Goal: Task Accomplishment & Management: Complete application form

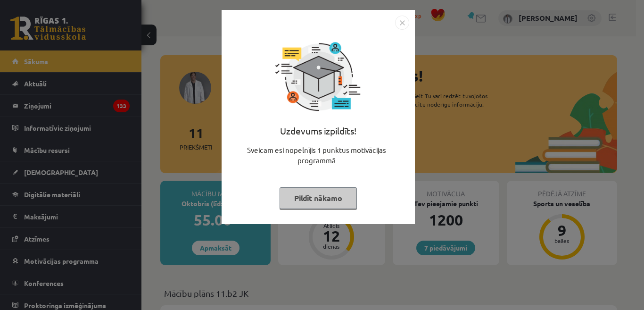
click at [309, 197] on button "Pildīt nākamo" at bounding box center [318, 198] width 77 height 22
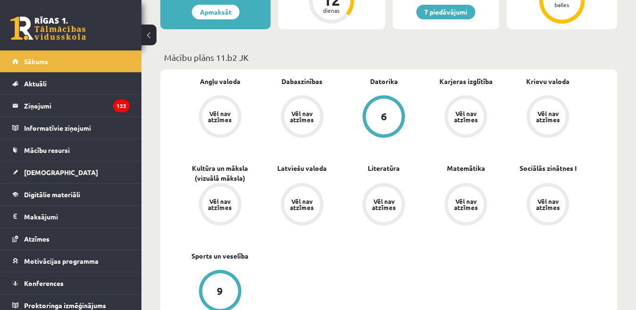
scroll to position [47, 0]
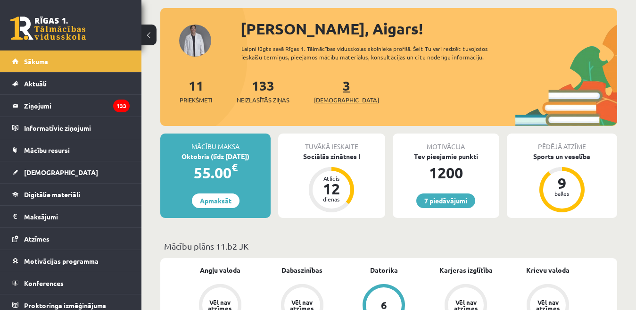
click at [326, 99] on span "[DEMOGRAPHIC_DATA]" at bounding box center [346, 99] width 65 height 9
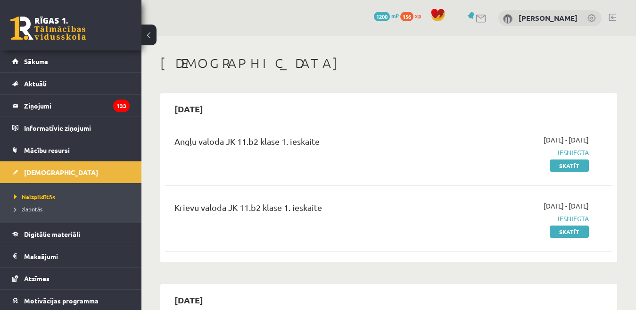
click at [613, 17] on link at bounding box center [612, 18] width 7 height 8
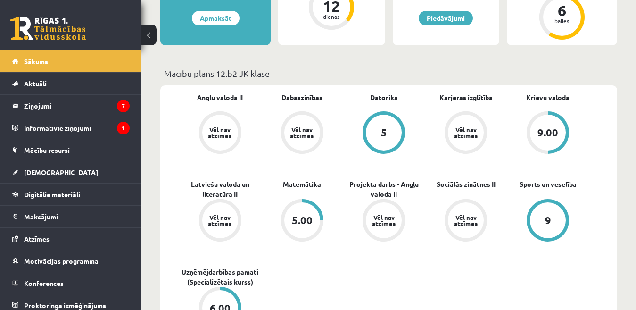
scroll to position [330, 0]
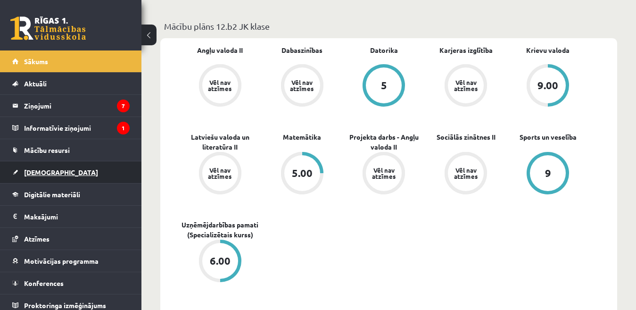
click at [31, 174] on span "[DEMOGRAPHIC_DATA]" at bounding box center [61, 172] width 74 height 8
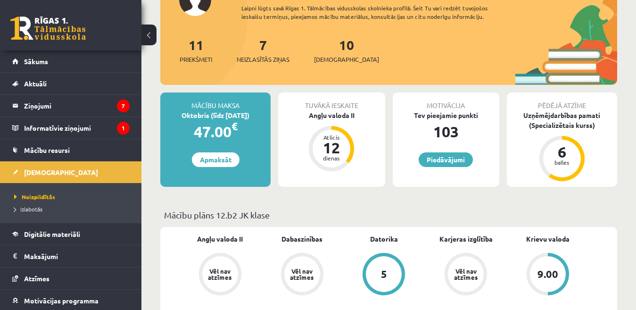
scroll to position [94, 0]
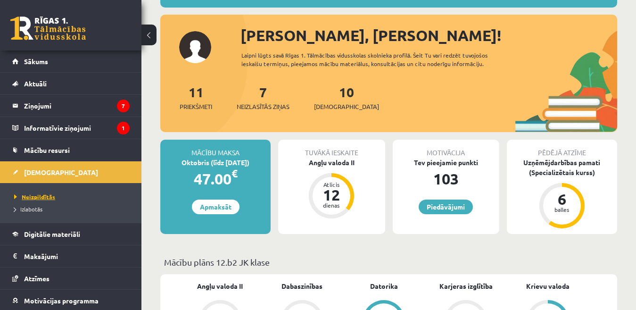
click at [44, 197] on span "Neizpildītās" at bounding box center [34, 197] width 41 height 8
click at [33, 199] on span "Neizpildītās" at bounding box center [34, 197] width 41 height 8
click at [35, 208] on span "Izlabotās" at bounding box center [28, 209] width 28 height 8
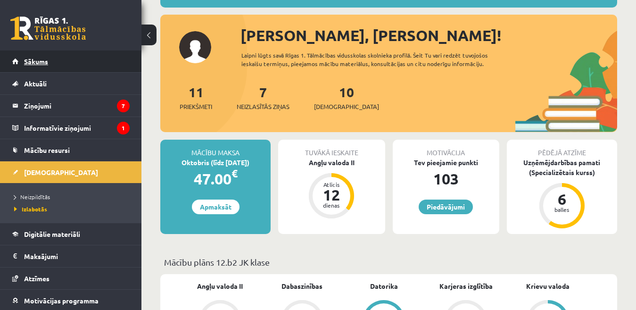
click at [51, 62] on link "Sākums" at bounding box center [70, 61] width 117 height 22
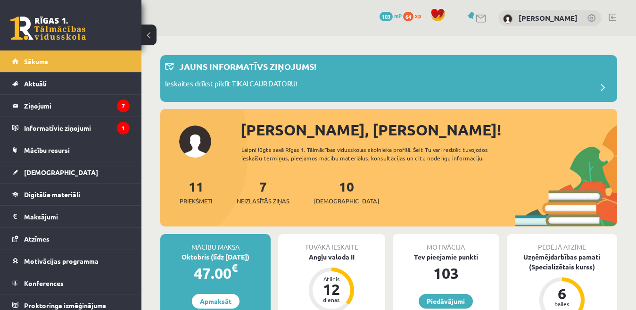
click at [325, 201] on span "[DEMOGRAPHIC_DATA]" at bounding box center [346, 200] width 65 height 9
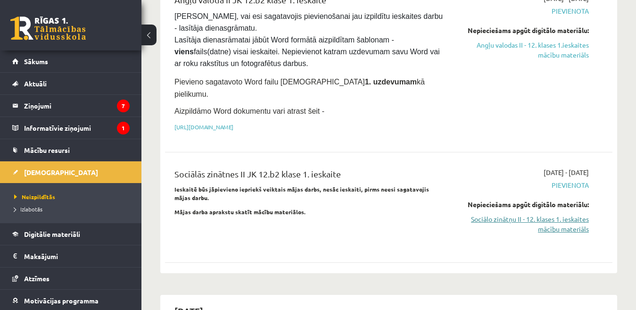
scroll to position [189, 0]
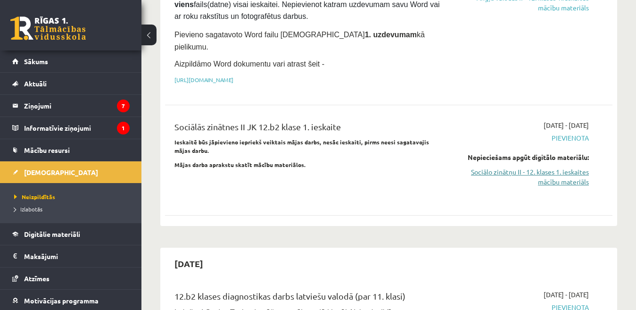
click at [545, 167] on link "Sociālo zinātņu II - 12. klases 1. ieskaites mācību materiāls" at bounding box center [524, 177] width 129 height 20
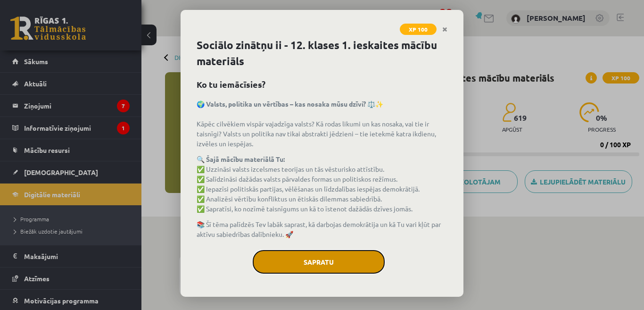
click at [321, 264] on button "Sapratu" at bounding box center [319, 262] width 132 height 24
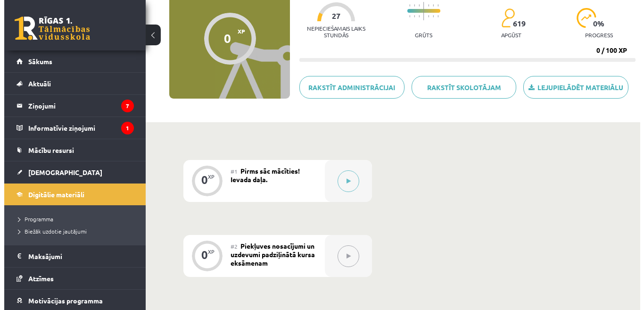
scroll to position [47, 0]
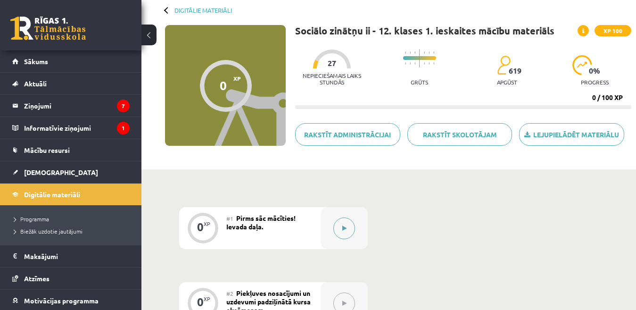
click at [340, 230] on button at bounding box center [344, 228] width 22 height 22
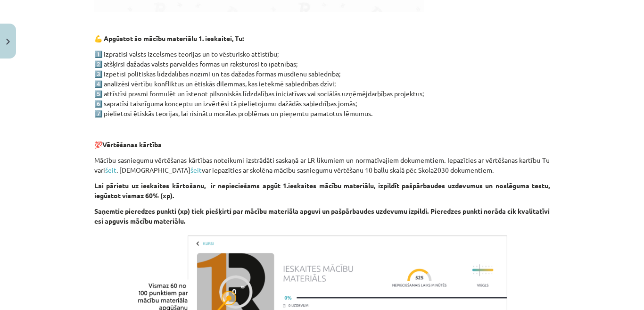
scroll to position [636, 0]
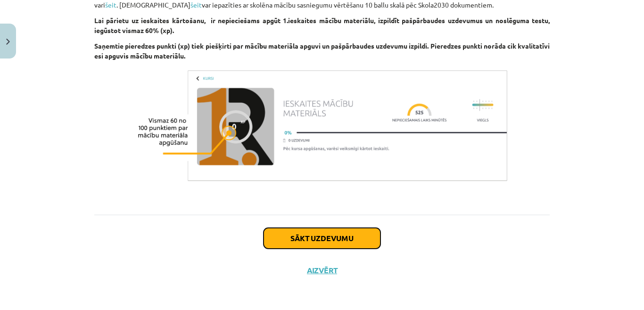
click at [326, 238] on button "Sākt uzdevumu" at bounding box center [322, 238] width 117 height 21
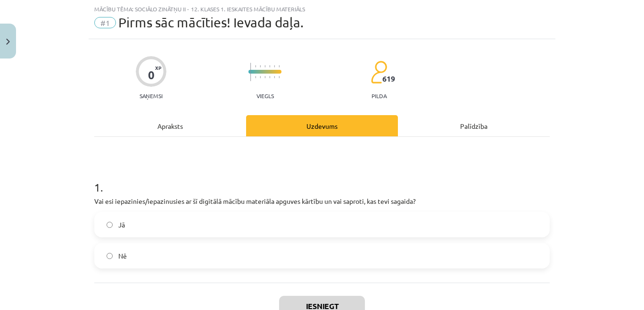
scroll to position [91, 0]
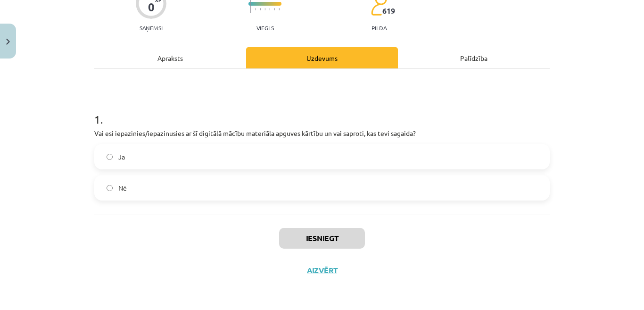
click at [209, 159] on label "Jā" at bounding box center [322, 157] width 454 height 24
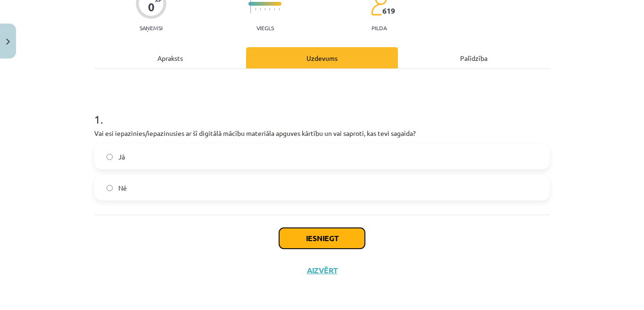
click at [327, 242] on button "Iesniegt" at bounding box center [322, 238] width 86 height 21
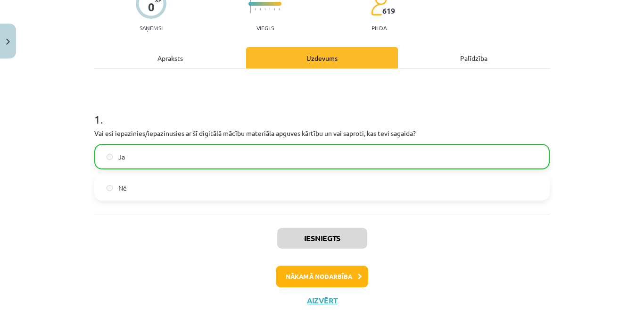
scroll to position [122, 0]
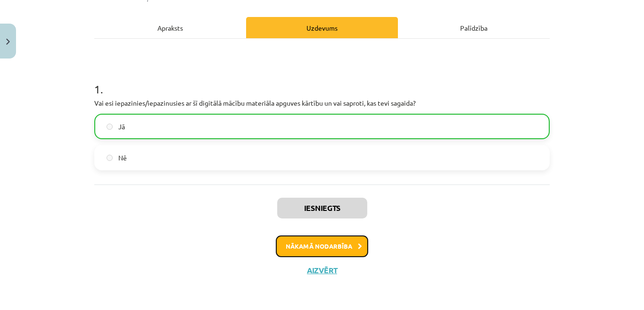
click at [312, 250] on button "Nākamā nodarbība" at bounding box center [322, 246] width 92 height 22
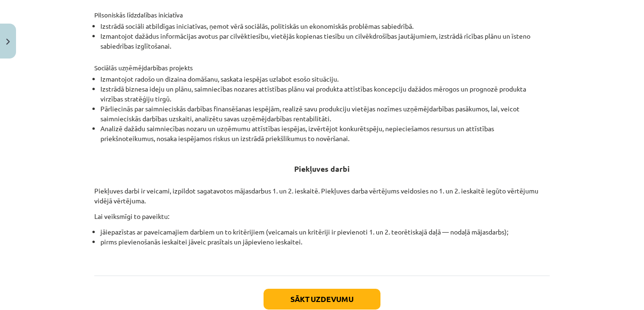
scroll to position [354, 0]
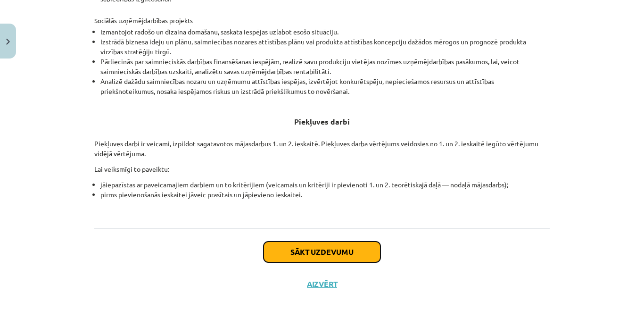
click at [314, 256] on button "Sākt uzdevumu" at bounding box center [322, 251] width 117 height 21
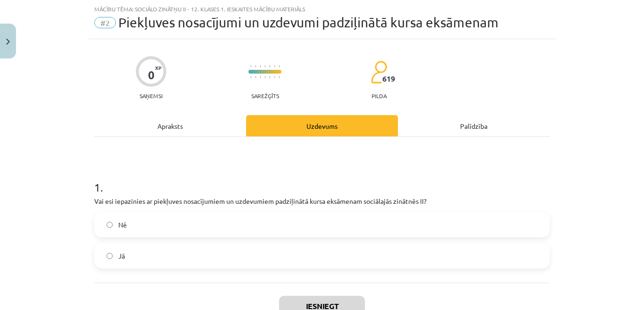
scroll to position [71, 0]
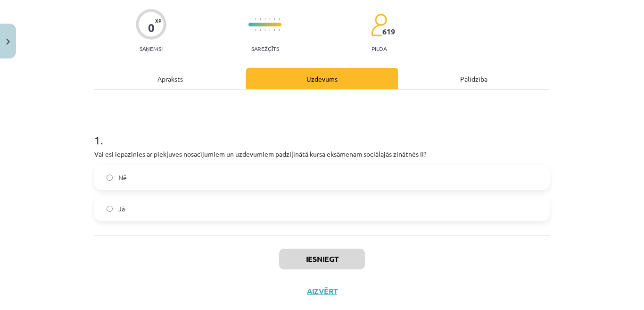
click at [163, 208] on label "Jā" at bounding box center [322, 209] width 454 height 24
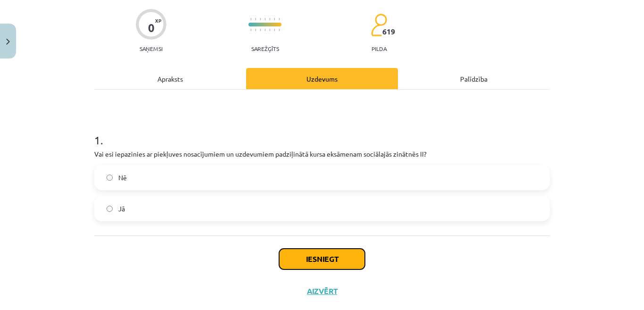
click at [304, 259] on button "Iesniegt" at bounding box center [322, 258] width 86 height 21
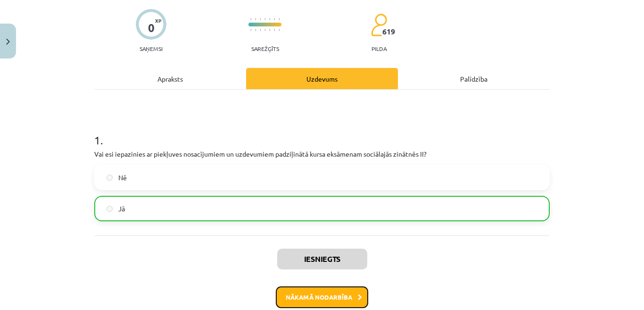
click at [297, 293] on button "Nākamā nodarbība" at bounding box center [322, 297] width 92 height 22
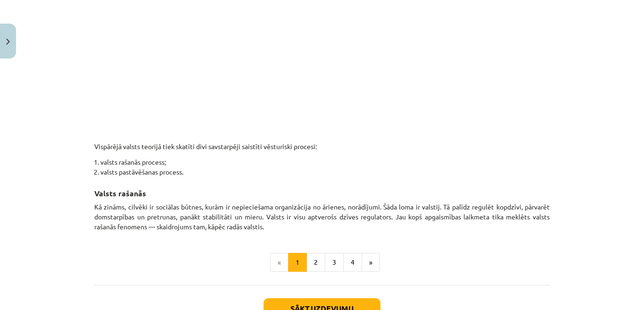
scroll to position [542, 0]
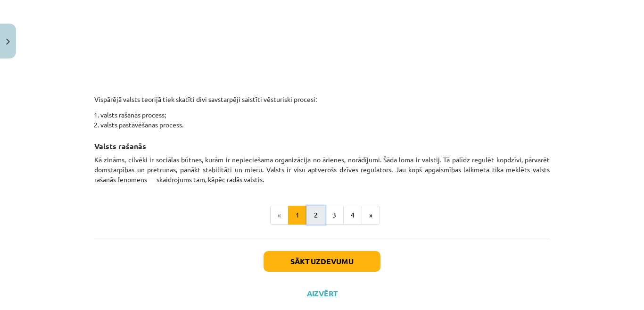
click at [313, 217] on button "2" at bounding box center [315, 215] width 19 height 19
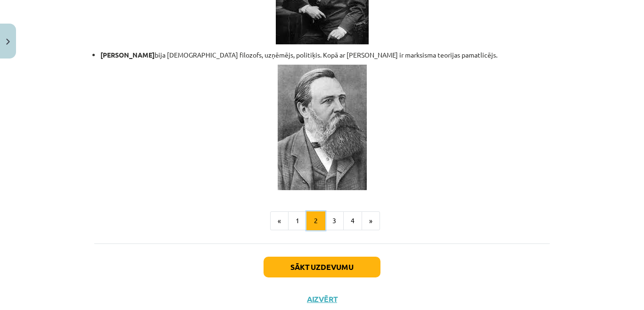
scroll to position [2073, 0]
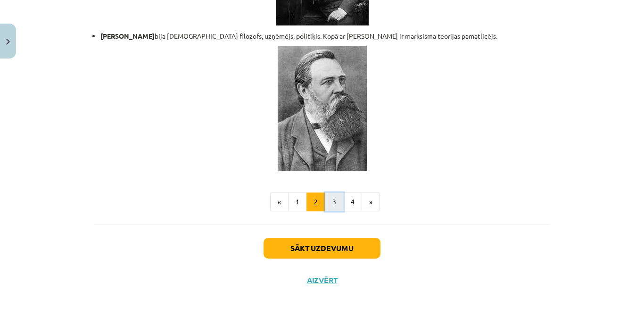
click at [335, 192] on button "3" at bounding box center [334, 201] width 19 height 19
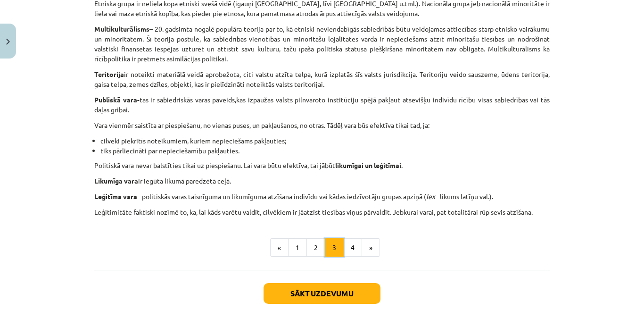
scroll to position [601, 0]
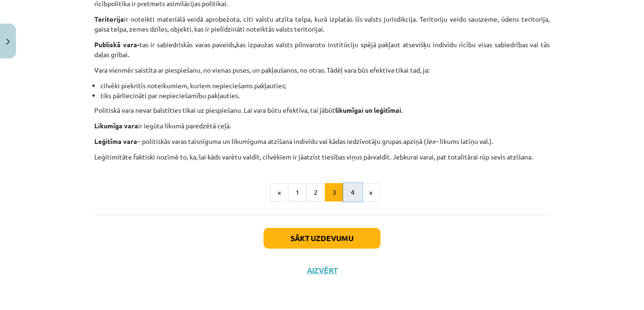
click at [349, 188] on button "4" at bounding box center [352, 192] width 19 height 19
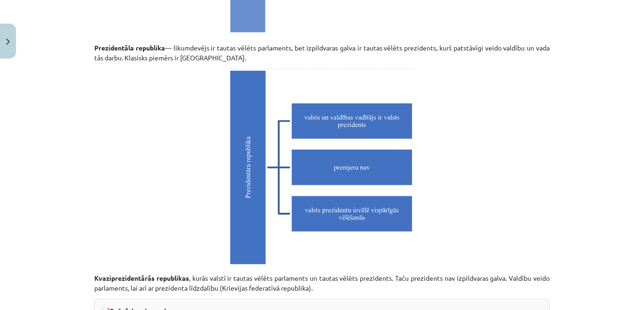
scroll to position [2711, 0]
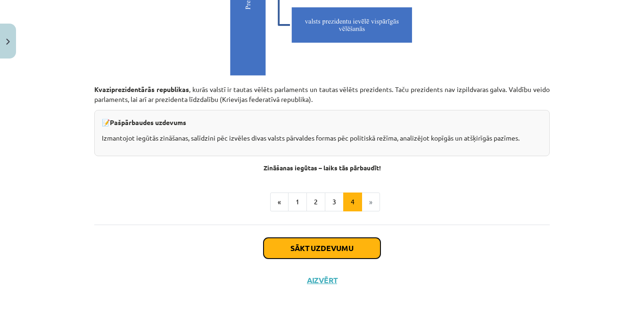
click at [320, 239] on button "Sākt uzdevumu" at bounding box center [322, 248] width 117 height 21
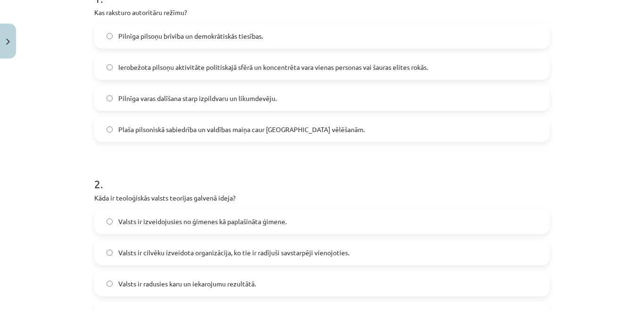
scroll to position [259, 0]
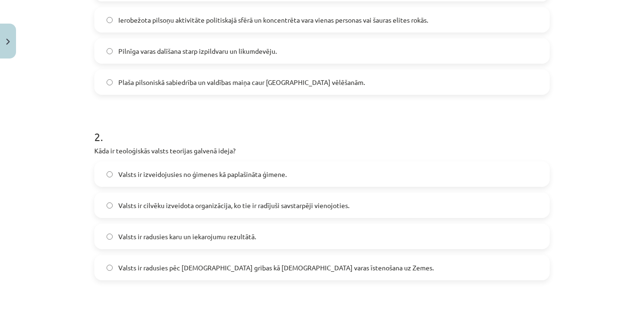
click at [199, 269] on span "Valsts ir radusies pēc Dieva gribas kā dievišķās varas īstenošana uz Zemes." at bounding box center [275, 268] width 315 height 10
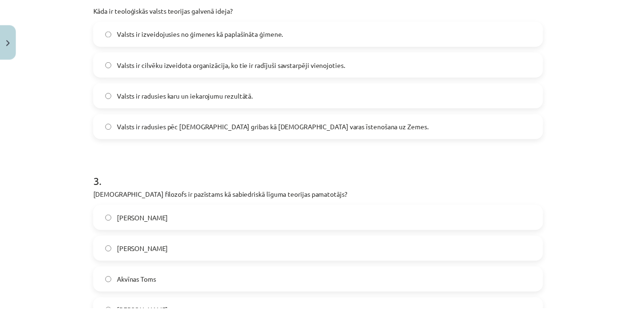
scroll to position [448, 0]
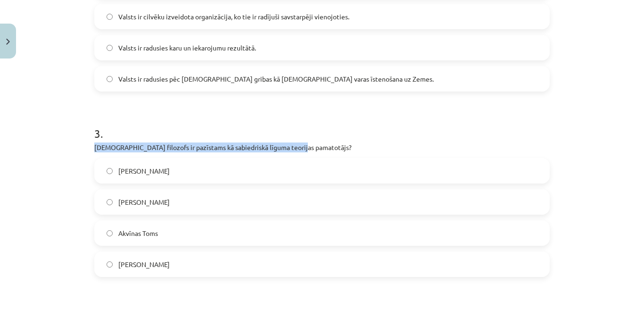
drag, startPoint x: 91, startPoint y: 147, endPoint x: 283, endPoint y: 147, distance: 192.8
click at [289, 149] on p "Kurš filozofs ir pazīstams kā sabiedriskā līguma teorijas pamatotājs?" at bounding box center [321, 147] width 455 height 10
copy p "Kurš filozofs ir pazīstams kā sabiedriskā līguma teorijas pamatotājs?"
click at [5, 47] on button "Close" at bounding box center [8, 41] width 16 height 35
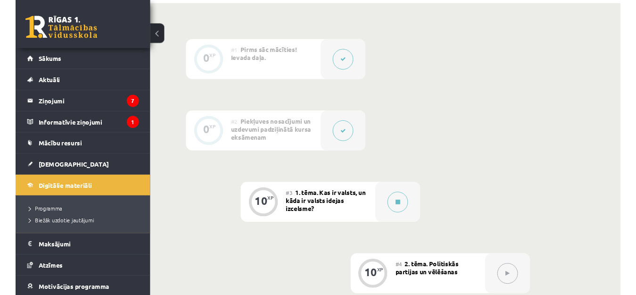
scroll to position [0, 0]
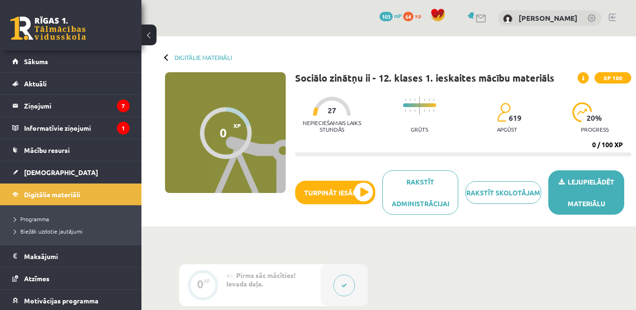
click at [582, 197] on link "Lejupielādēt materiālu" at bounding box center [586, 192] width 76 height 44
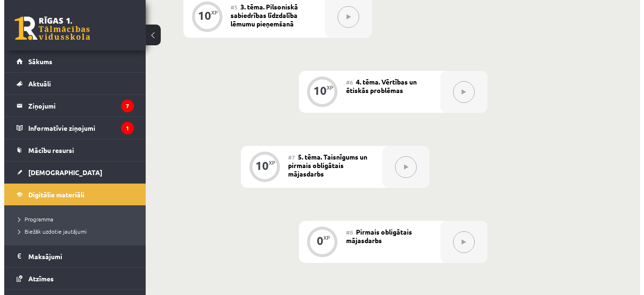
scroll to position [427, 0]
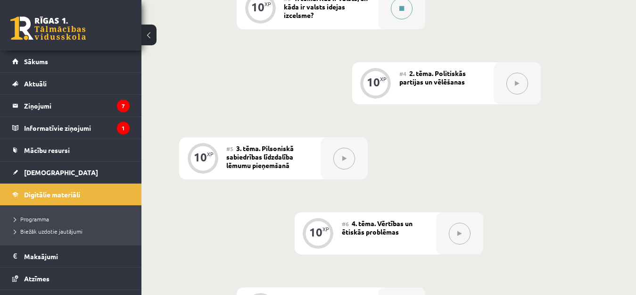
click at [394, 16] on button at bounding box center [402, 9] width 22 height 22
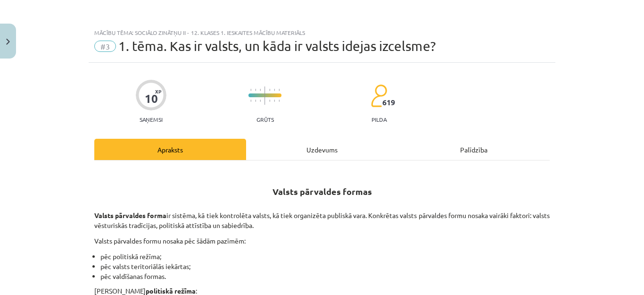
click at [317, 150] on div "Uzdevums" at bounding box center [322, 149] width 152 height 21
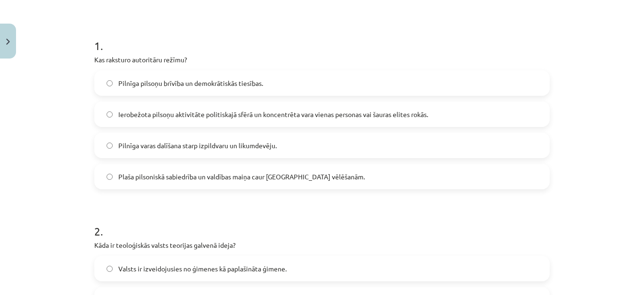
scroll to position [118, 0]
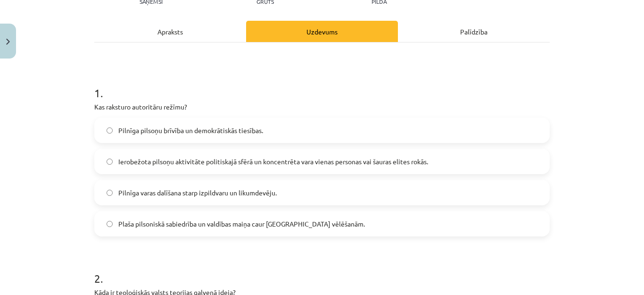
click at [167, 36] on div "Apraksts" at bounding box center [170, 31] width 152 height 21
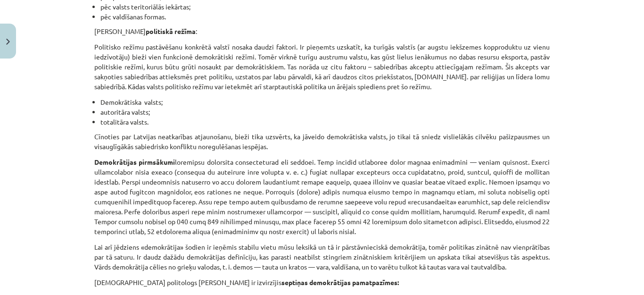
scroll to position [0, 0]
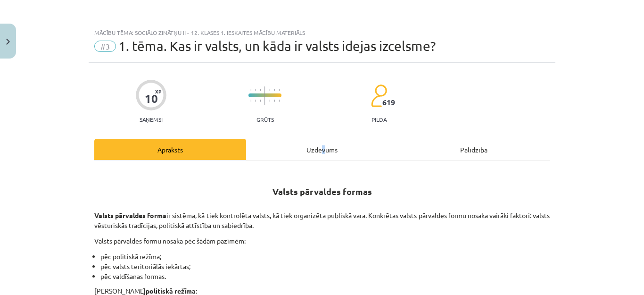
click at [320, 148] on div "Uzdevums" at bounding box center [322, 149] width 152 height 21
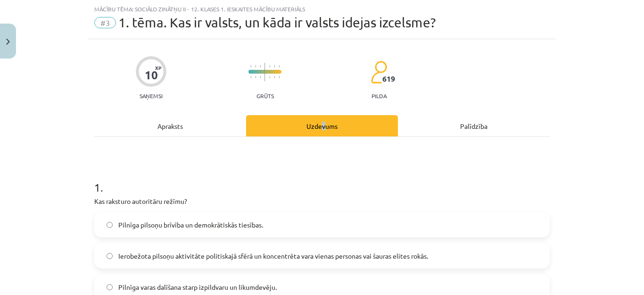
scroll to position [71, 0]
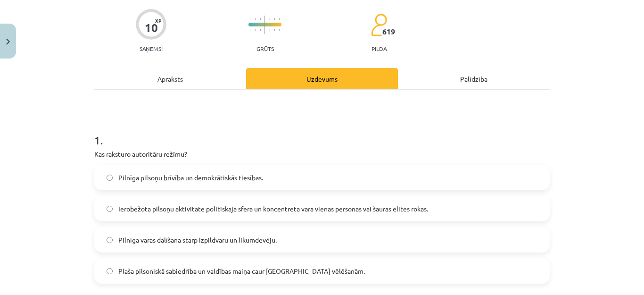
click at [170, 209] on span "Ierobežota pilsoņu aktivitāte politiskajā sfērā un koncentrēta vara vienas pers…" at bounding box center [273, 209] width 310 height 10
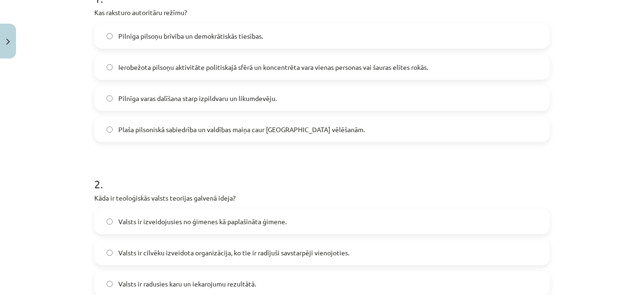
scroll to position [306, 0]
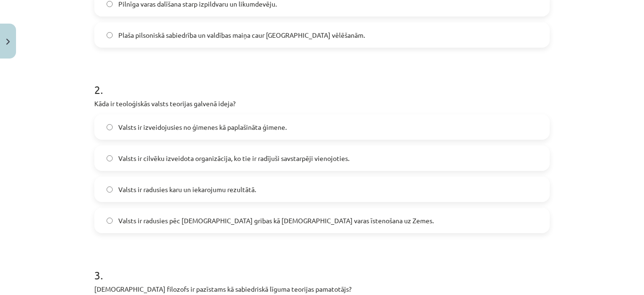
click at [216, 220] on span "Valsts ir radusies pēc Dieva gribas kā dievišķās varas īstenošana uz Zemes." at bounding box center [275, 220] width 315 height 10
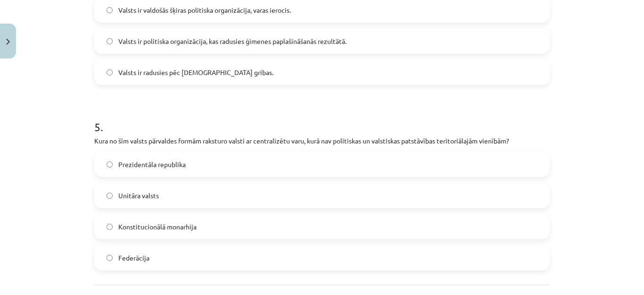
scroll to position [872, 0]
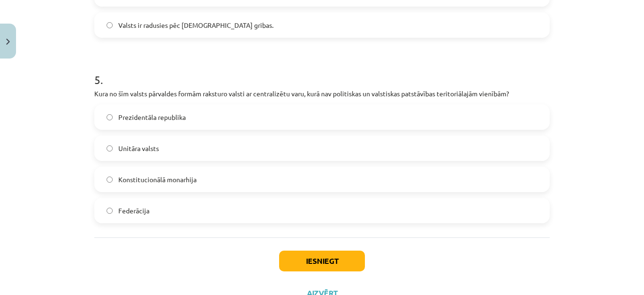
click at [122, 151] on span "Unitāra valsts" at bounding box center [138, 148] width 41 height 10
click at [318, 266] on button "Iesniegt" at bounding box center [322, 260] width 86 height 21
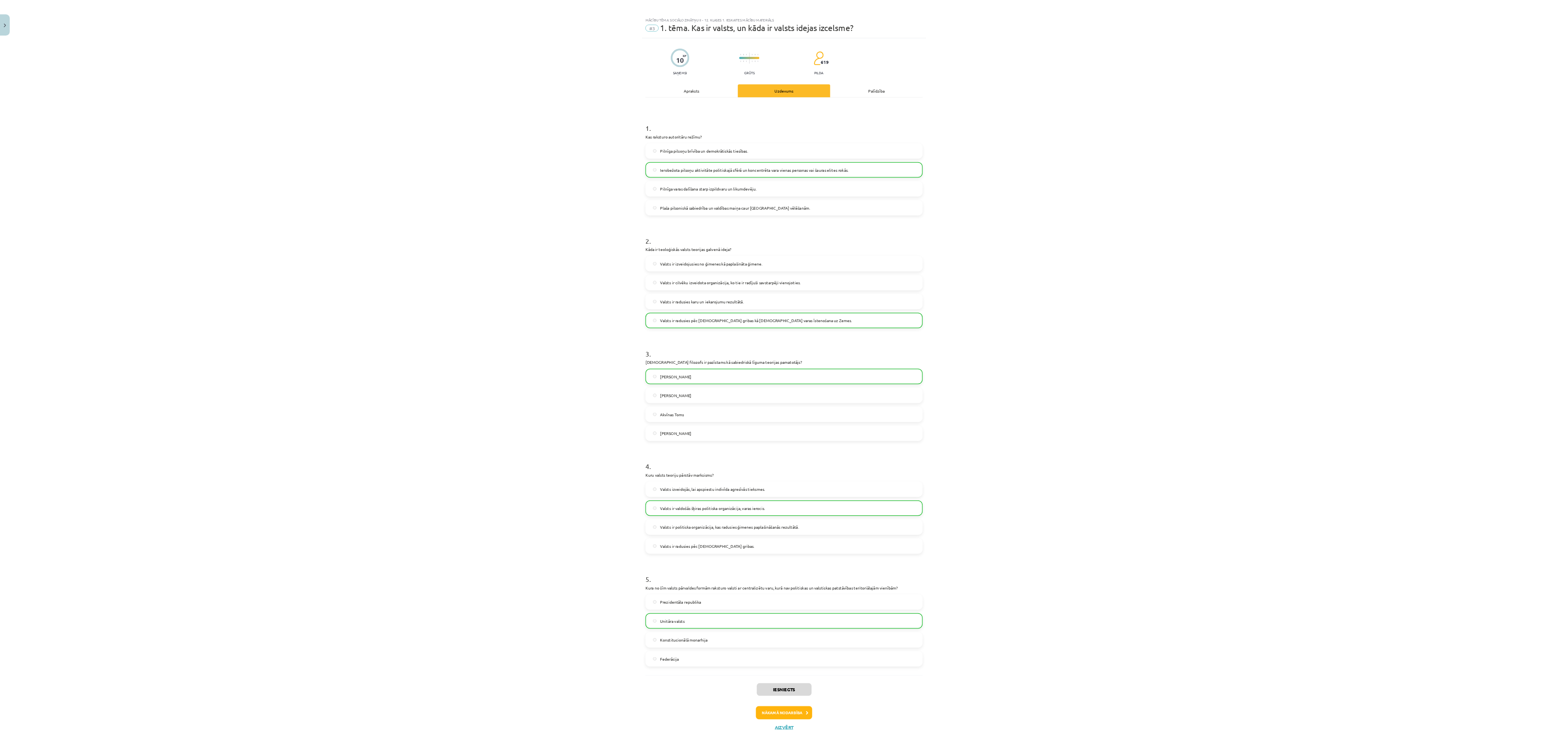
scroll to position [11, 0]
click at [523, 238] on div "Mācību tēma: Sociālo zinātņu ii - 12. klases 1. ieskaites mācību materiāls #3 1…" at bounding box center [1045, 502] width 2091 height 1006
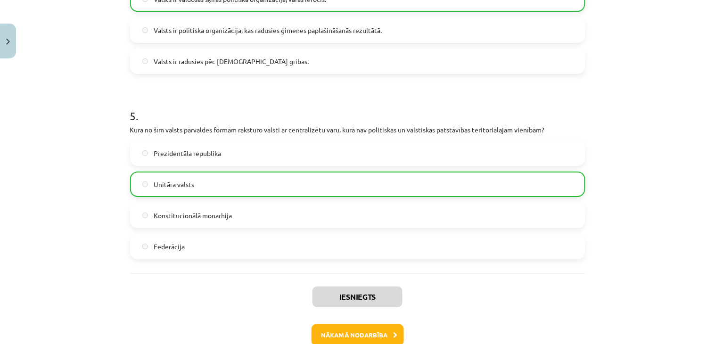
scroll to position [890, 0]
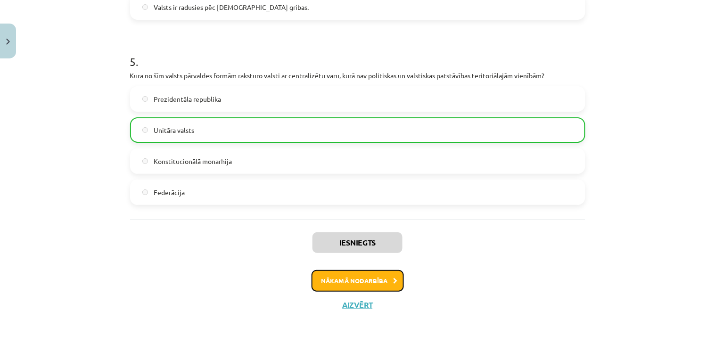
click at [363, 279] on button "Nākamā nodarbība" at bounding box center [358, 281] width 92 height 22
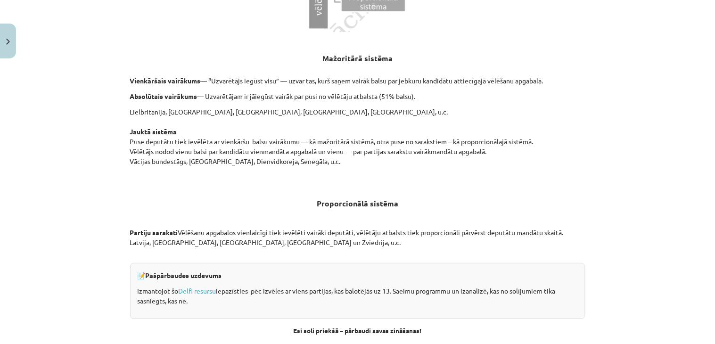
scroll to position [984, 0]
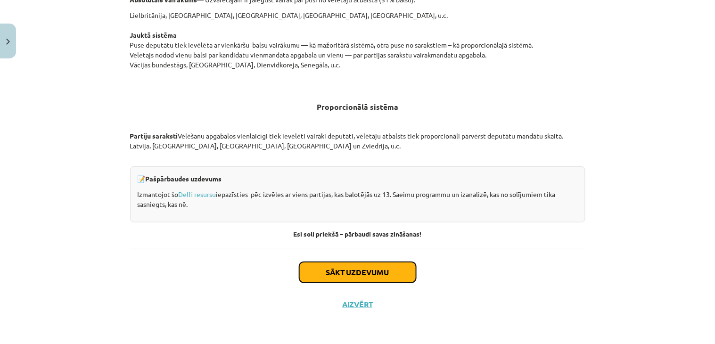
click at [351, 272] on button "Sākt uzdevumu" at bounding box center [357, 272] width 117 height 21
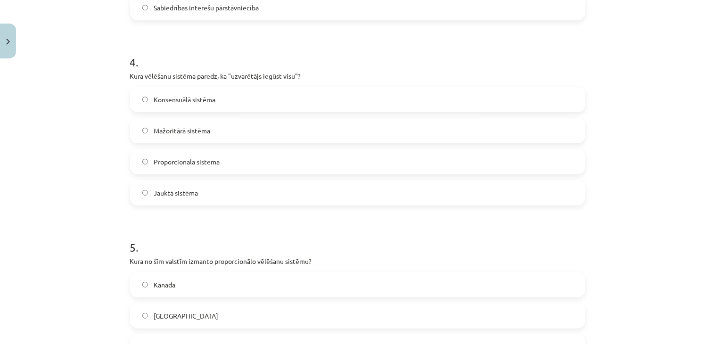
scroll to position [860, 0]
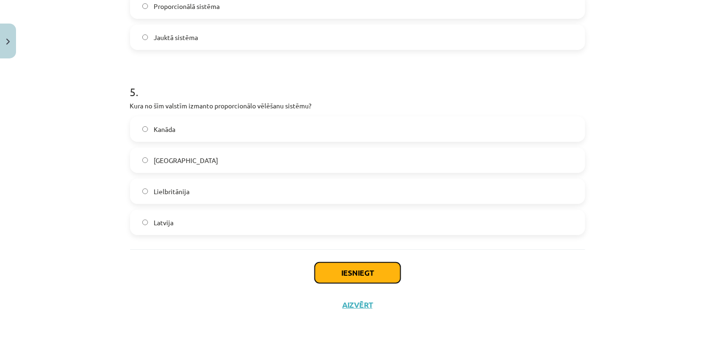
click at [337, 277] on button "Iesniegt" at bounding box center [358, 273] width 86 height 21
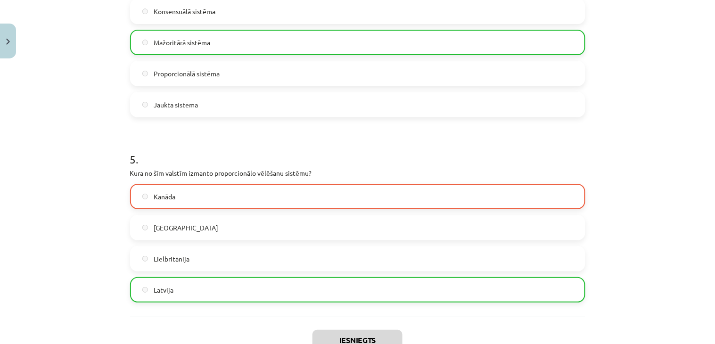
scroll to position [890, 0]
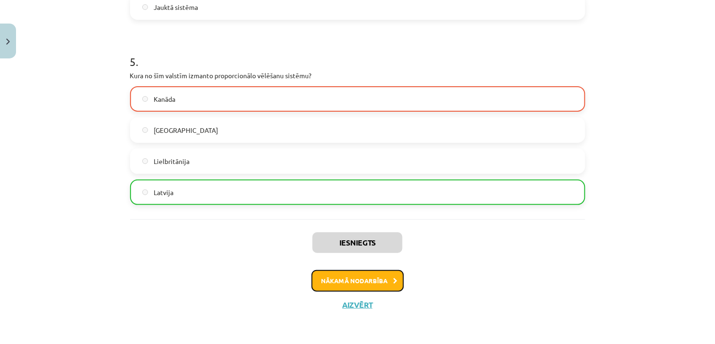
click at [357, 274] on button "Nākamā nodarbība" at bounding box center [358, 281] width 92 height 22
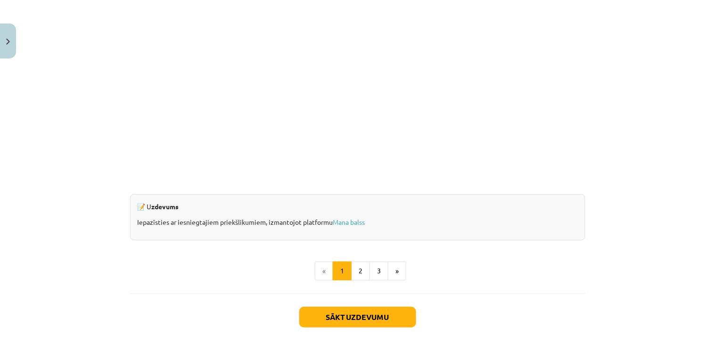
scroll to position [906, 0]
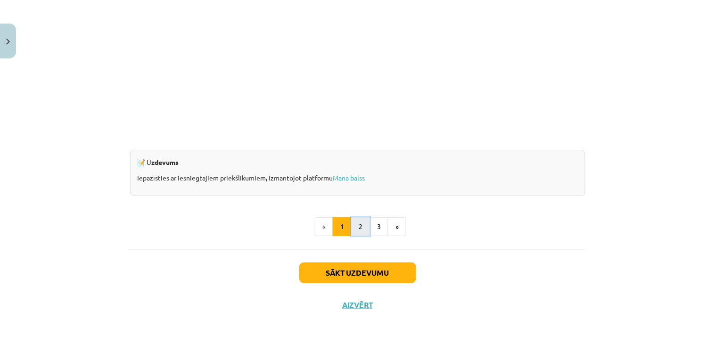
click at [355, 227] on button "2" at bounding box center [360, 226] width 19 height 19
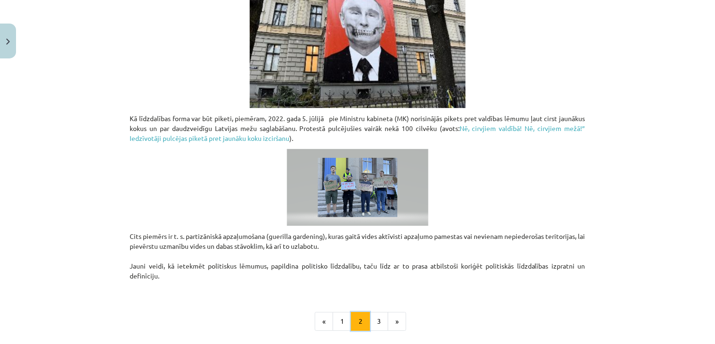
scroll to position [735, 0]
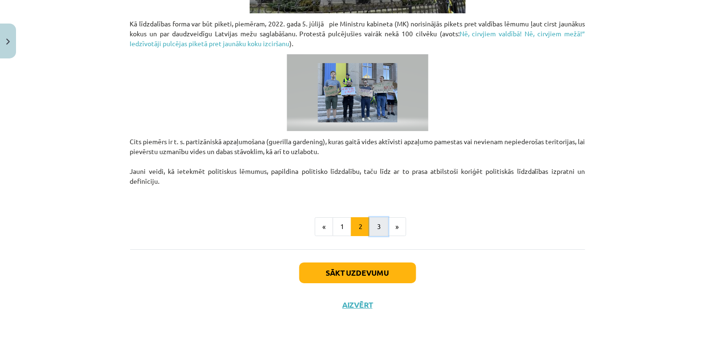
click at [376, 226] on button "3" at bounding box center [379, 226] width 19 height 19
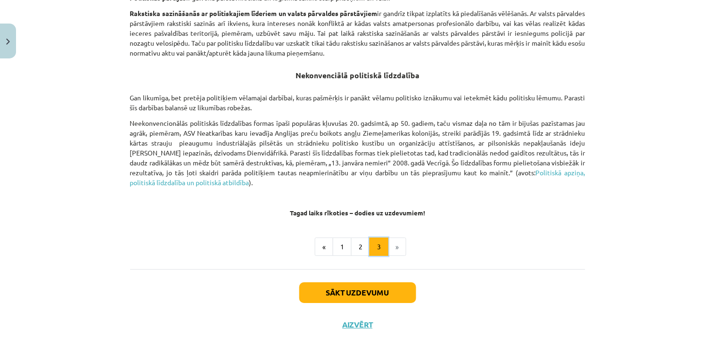
scroll to position [669, 0]
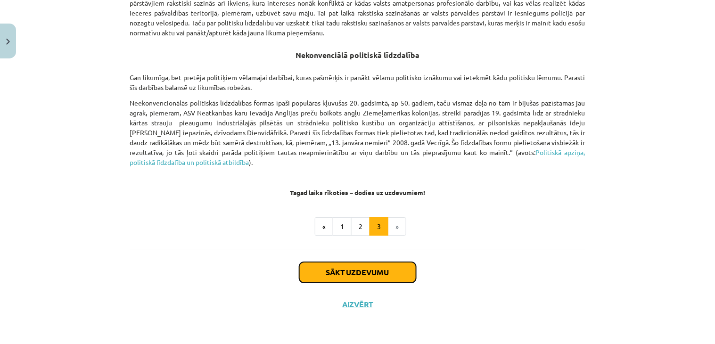
click at [356, 269] on button "Sākt uzdevumu" at bounding box center [357, 272] width 117 height 21
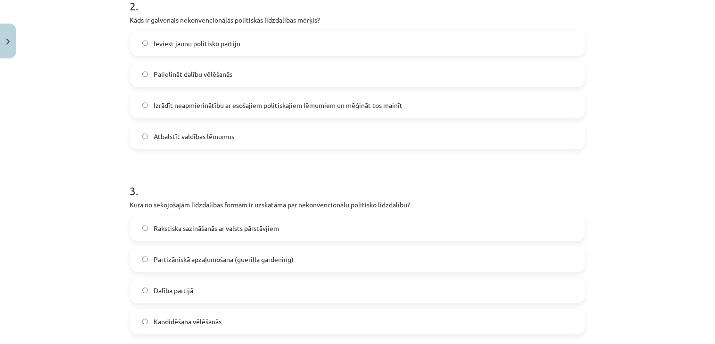
scroll to position [442, 0]
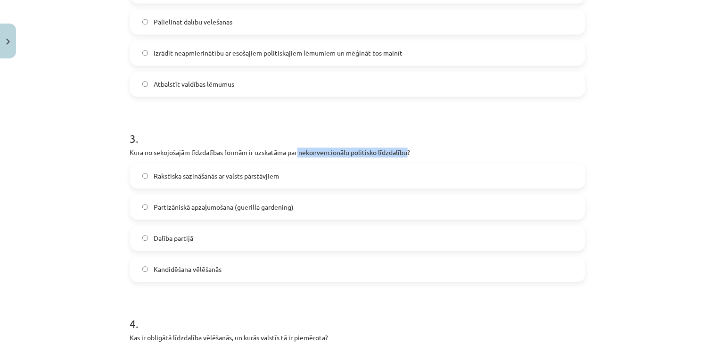
drag, startPoint x: 304, startPoint y: 152, endPoint x: 417, endPoint y: 151, distance: 113.2
click at [422, 151] on p "Kura no sekojošajām līdzdalības formām ir uzskatāma par nekonvencionālu politis…" at bounding box center [357, 153] width 455 height 10
copy p "nekonvencionālu politisko līdzdalību?"
click at [484, 152] on p "Kura no sekojošajām līdzdalības formām ir uzskatāma par nekonvencionālu politis…" at bounding box center [357, 153] width 455 height 10
click at [69, 161] on div "Mācību tēma: Sociālo zinātņu ii - 12. klases 1. ieskaites mācību materiāls #5 3…" at bounding box center [357, 172] width 715 height 344
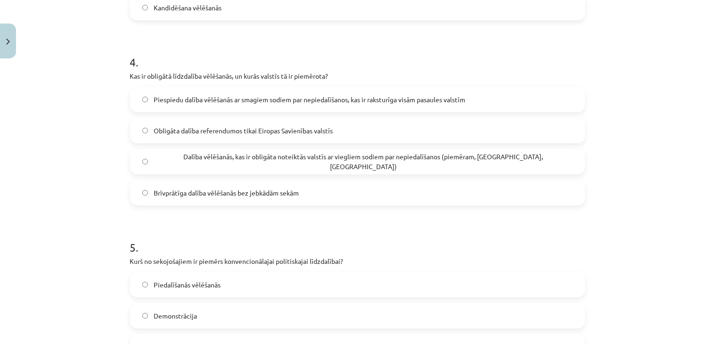
scroll to position [809, 0]
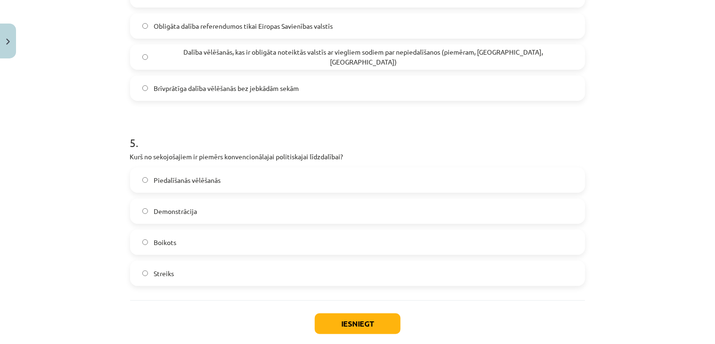
drag, startPoint x: 142, startPoint y: 175, endPoint x: 143, endPoint y: 206, distance: 30.7
click at [140, 175] on label "Piedalīšanās vēlēšanās" at bounding box center [358, 180] width 454 height 24
click at [346, 309] on button "Iesniegt" at bounding box center [358, 324] width 86 height 21
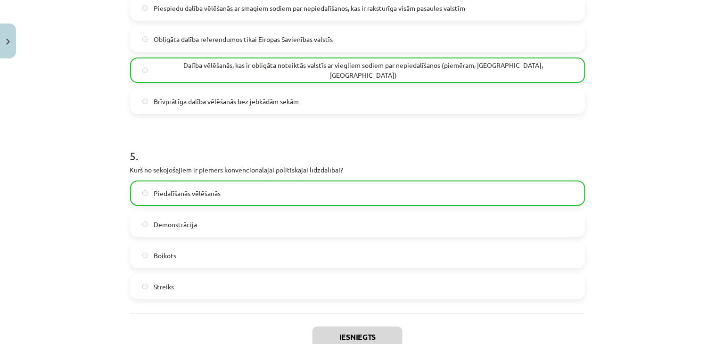
scroll to position [890, 0]
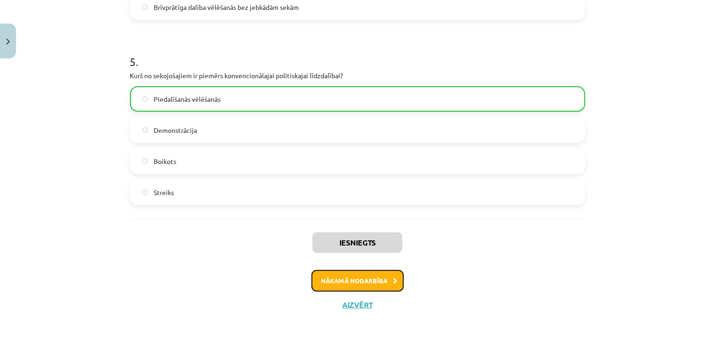
click at [358, 278] on button "Nākamā nodarbība" at bounding box center [358, 281] width 92 height 22
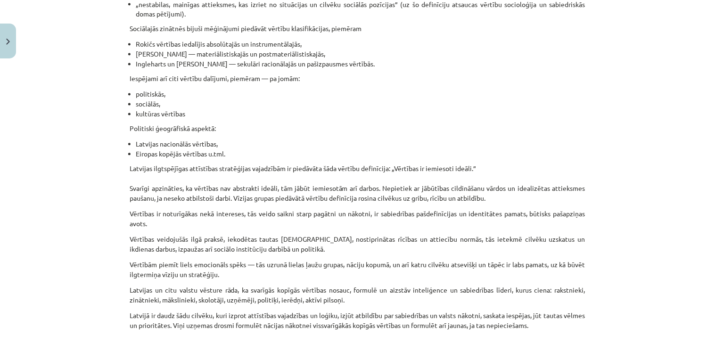
scroll to position [589, 0]
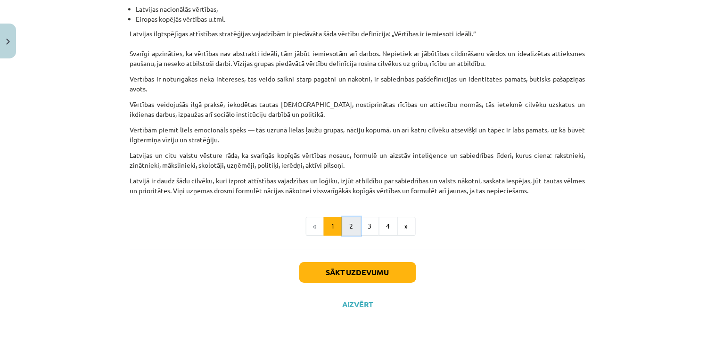
click at [344, 229] on button "2" at bounding box center [351, 226] width 19 height 19
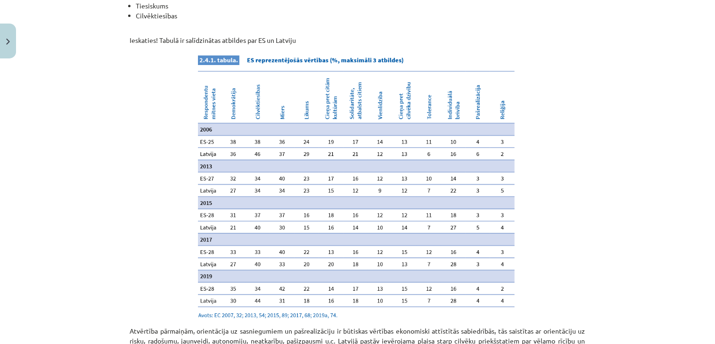
scroll to position [1007, 0]
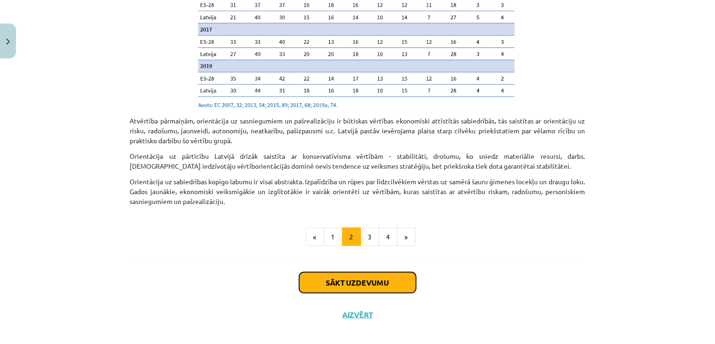
click at [347, 272] on button "Sākt uzdevumu" at bounding box center [357, 282] width 117 height 21
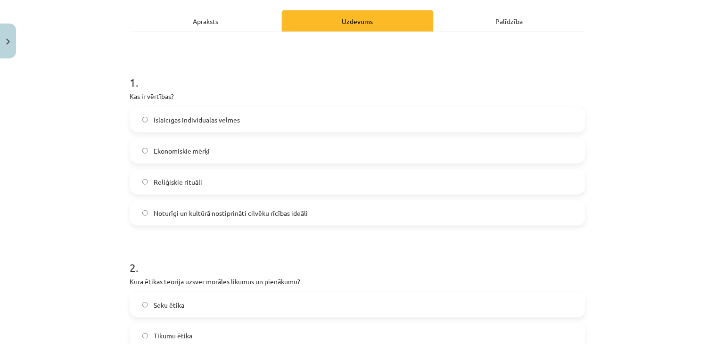
scroll to position [76, 0]
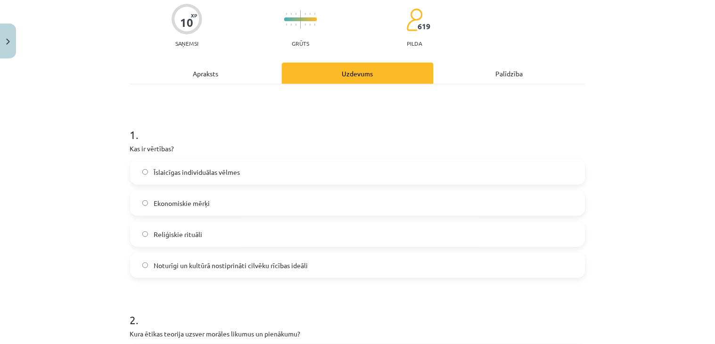
click at [266, 267] on span "Noturīgi un kultūrā nostiprināti cilvēku rīcības ideāli" at bounding box center [231, 266] width 154 height 10
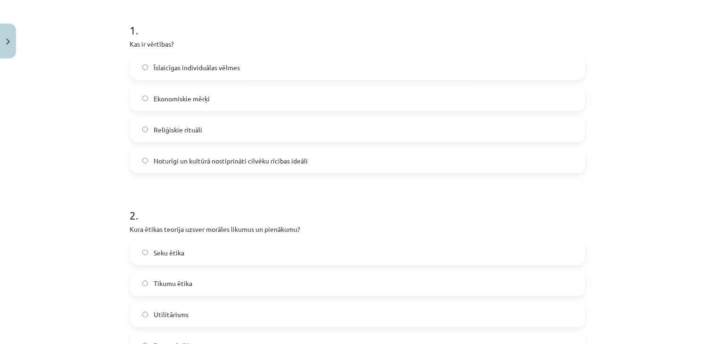
scroll to position [285, 0]
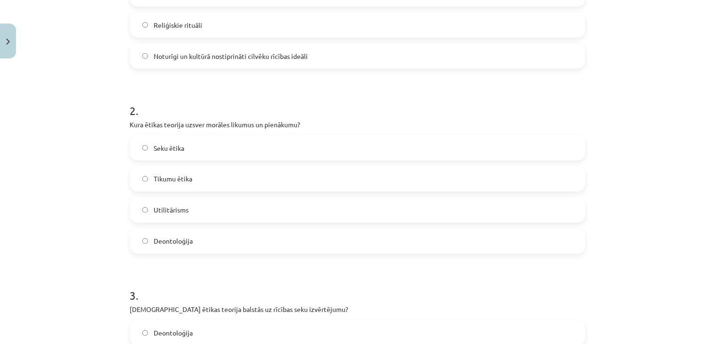
click at [172, 180] on span "Tikumu ētika" at bounding box center [173, 179] width 39 height 10
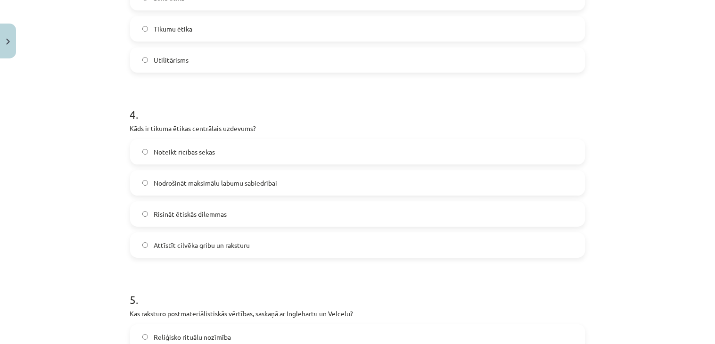
scroll to position [704, 0]
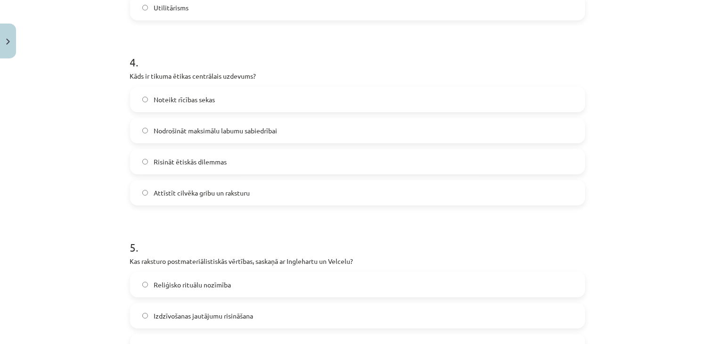
click at [131, 128] on label "Nodrošināt maksimālu labumu sabiedrībai" at bounding box center [358, 131] width 454 height 24
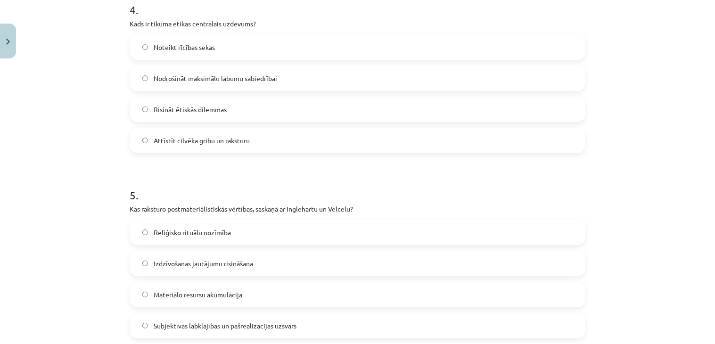
scroll to position [809, 0]
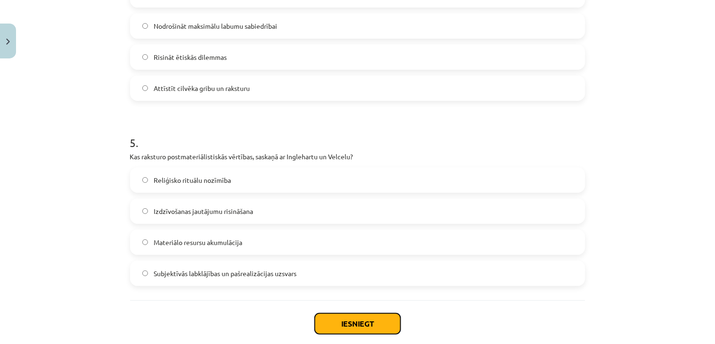
drag, startPoint x: 342, startPoint y: 324, endPoint x: 347, endPoint y: 321, distance: 5.5
click at [344, 309] on button "Iesniegt" at bounding box center [358, 324] width 86 height 21
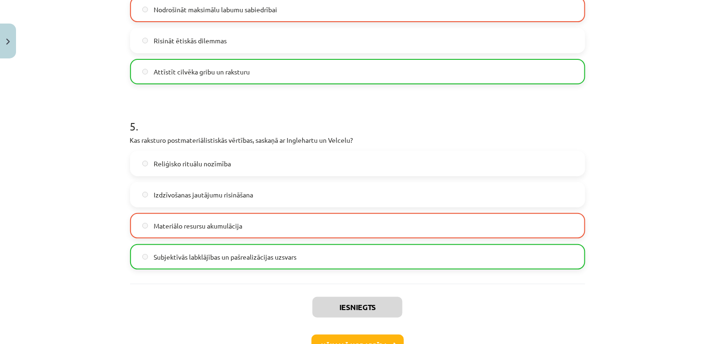
scroll to position [878, 0]
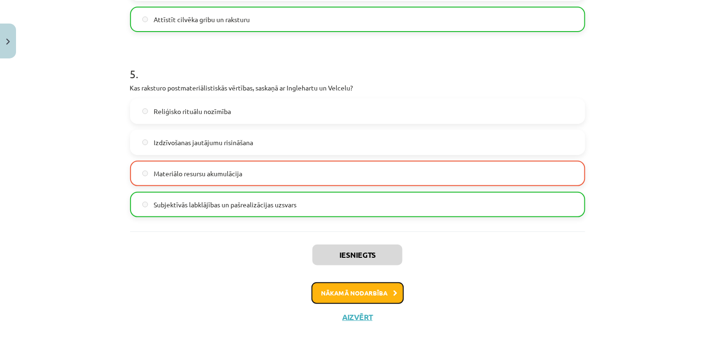
click at [355, 297] on button "Nākamā nodarbība" at bounding box center [358, 293] width 92 height 22
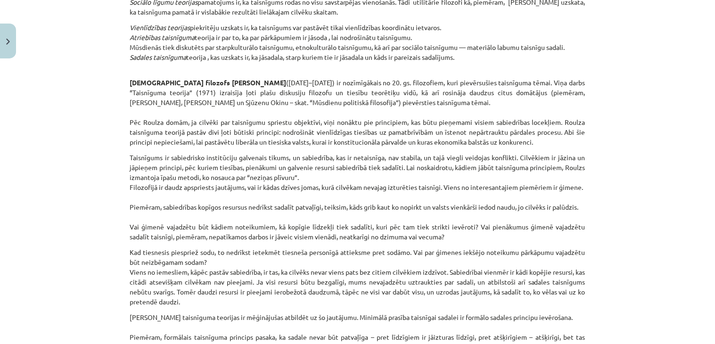
scroll to position [24, 0]
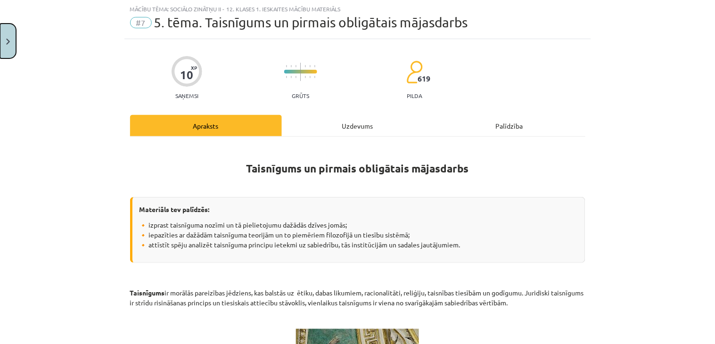
click at [11, 42] on button "Close" at bounding box center [8, 41] width 16 height 35
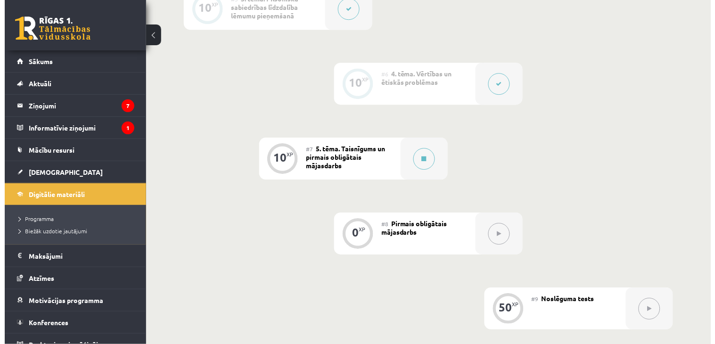
scroll to position [628, 0]
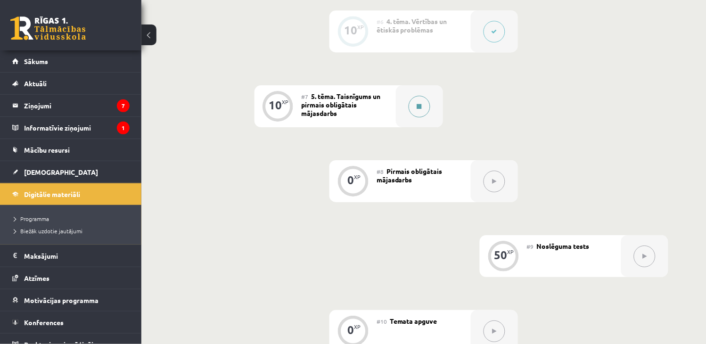
click at [416, 104] on button at bounding box center [420, 107] width 22 height 22
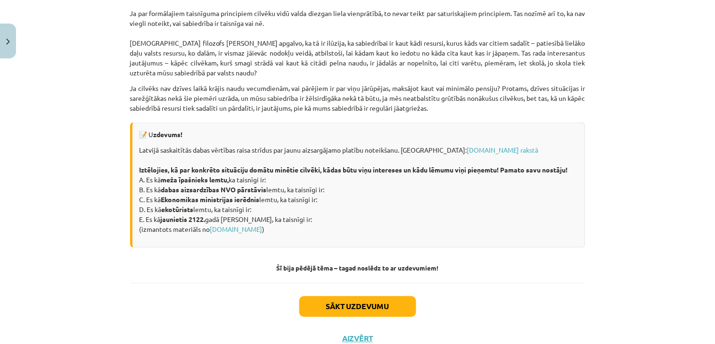
scroll to position [1340, 0]
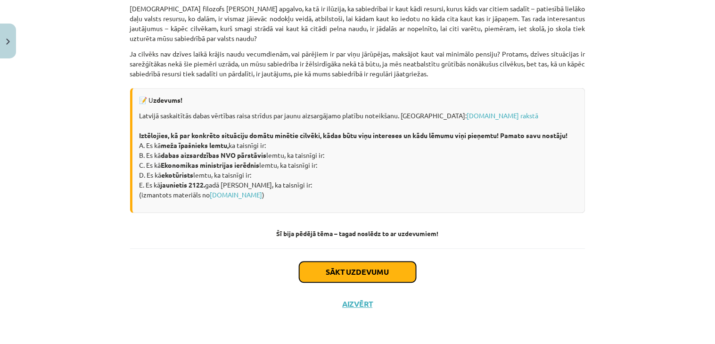
click at [363, 274] on button "Sākt uzdevumu" at bounding box center [357, 272] width 117 height 21
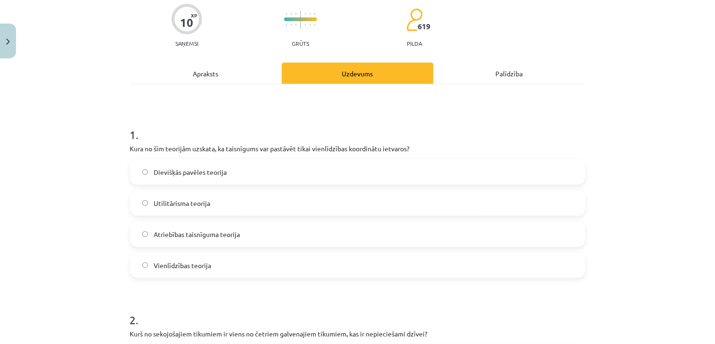
scroll to position [0, 0]
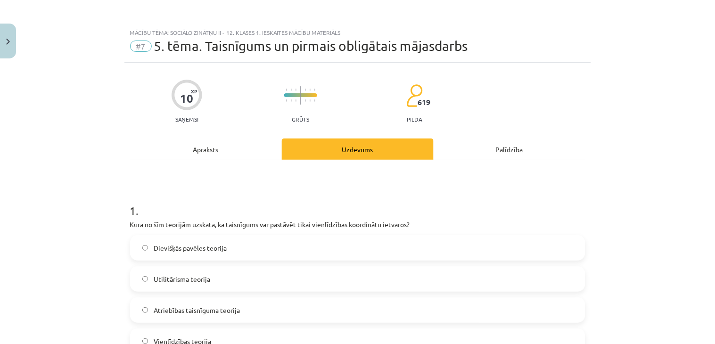
click at [221, 152] on div "Apraksts" at bounding box center [206, 149] width 152 height 21
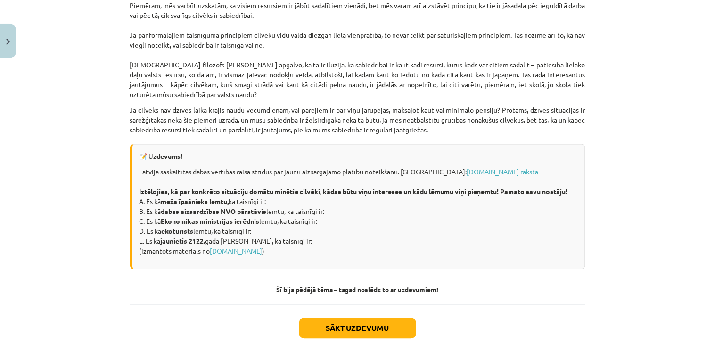
scroll to position [1288, 0]
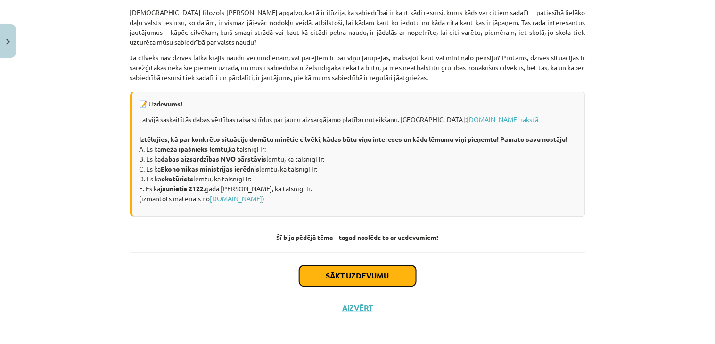
click at [356, 287] on button "Sākt uzdevumu" at bounding box center [357, 276] width 117 height 21
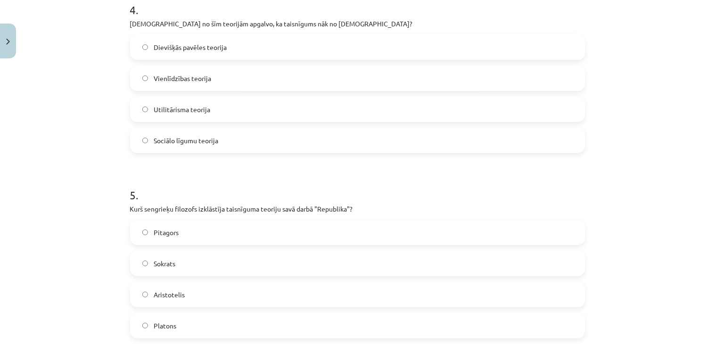
scroll to position [809, 0]
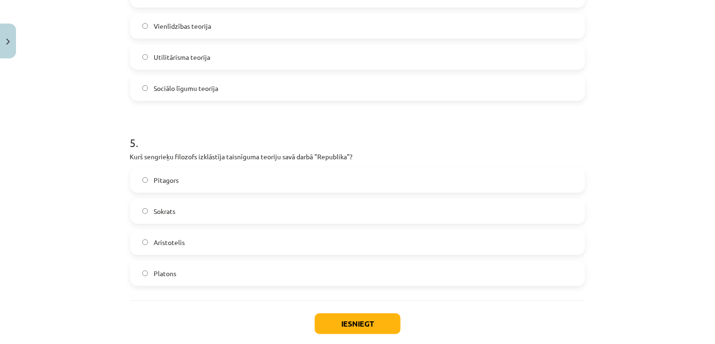
click at [203, 238] on label "Aristotelis" at bounding box center [358, 243] width 454 height 24
click at [353, 309] on button "Iesniegt" at bounding box center [358, 324] width 86 height 21
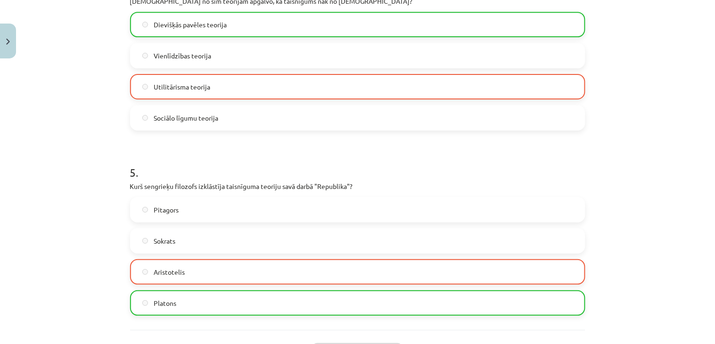
scroll to position [835, 0]
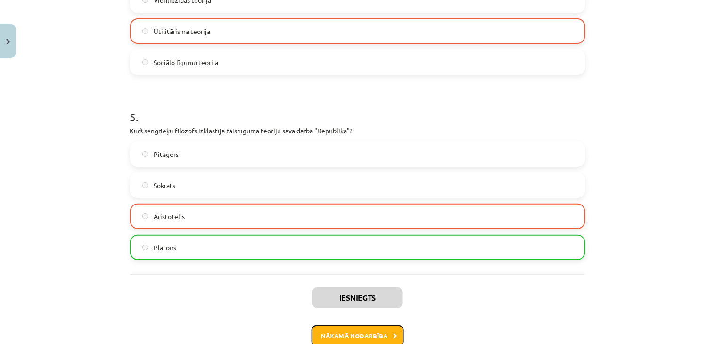
click at [343, 309] on button "Nākamā nodarbība" at bounding box center [358, 336] width 92 height 22
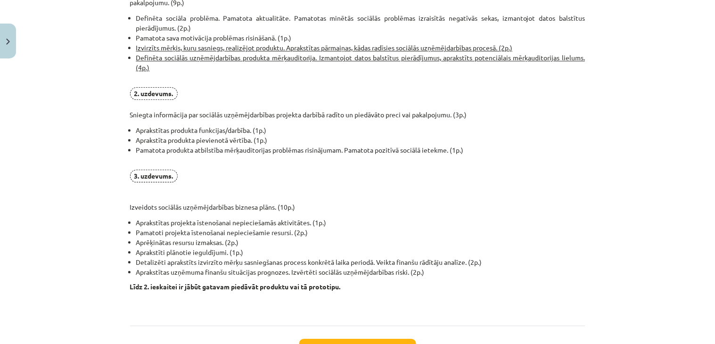
scroll to position [682, 0]
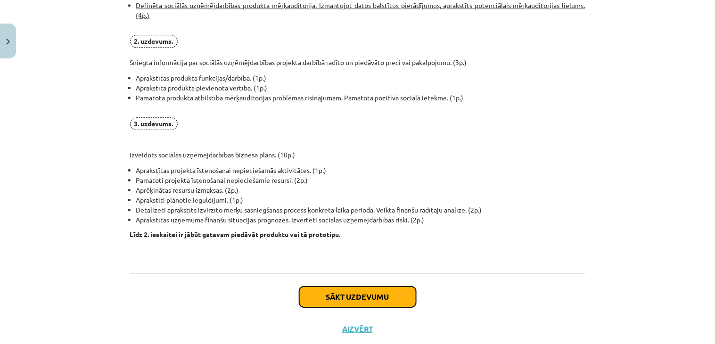
click at [346, 297] on button "Sākt uzdevumu" at bounding box center [357, 297] width 117 height 21
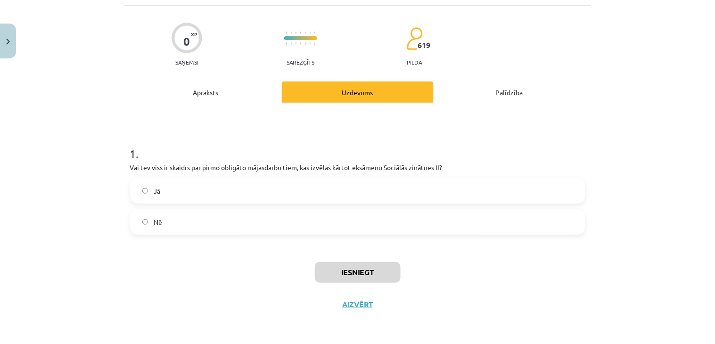
scroll to position [24, 0]
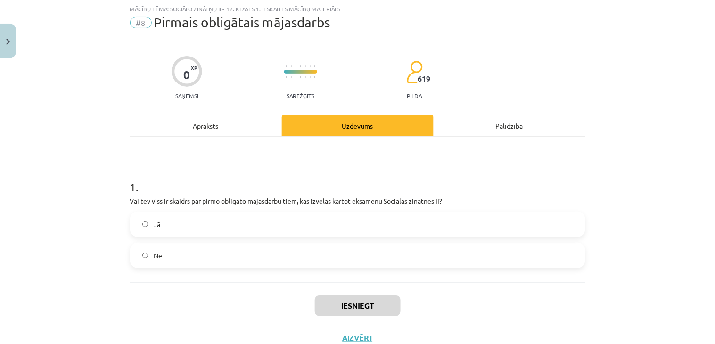
click at [136, 227] on label "Jā" at bounding box center [358, 225] width 454 height 24
click at [346, 305] on button "Iesniegt" at bounding box center [358, 306] width 86 height 21
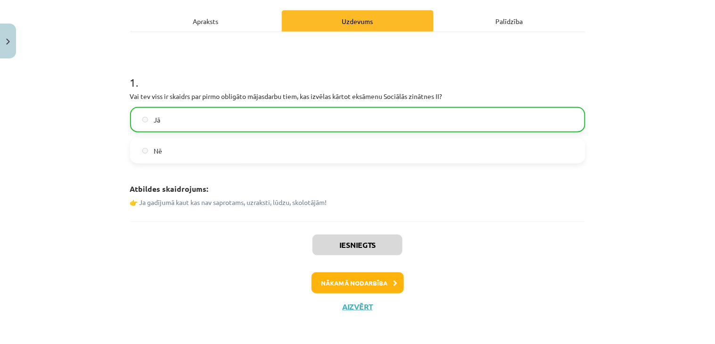
scroll to position [131, 0]
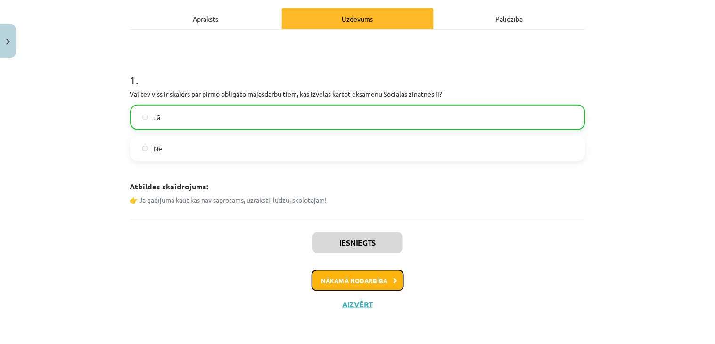
click at [366, 284] on button "Nākamā nodarbība" at bounding box center [358, 281] width 92 height 22
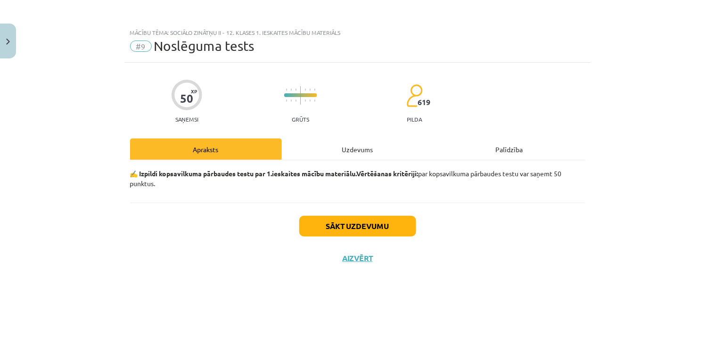
scroll to position [0, 0]
click at [359, 225] on button "Sākt uzdevumu" at bounding box center [357, 226] width 117 height 21
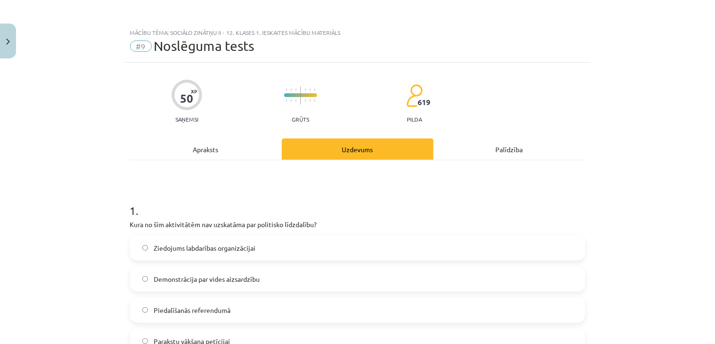
drag, startPoint x: 702, startPoint y: 45, endPoint x: 684, endPoint y: 61, distance: 25.1
click at [644, 48] on div "Mācību tēma: Sociālo zinātņu ii - 12. klases 1. ieskaites mācību materiāls #9 N…" at bounding box center [357, 172] width 715 height 344
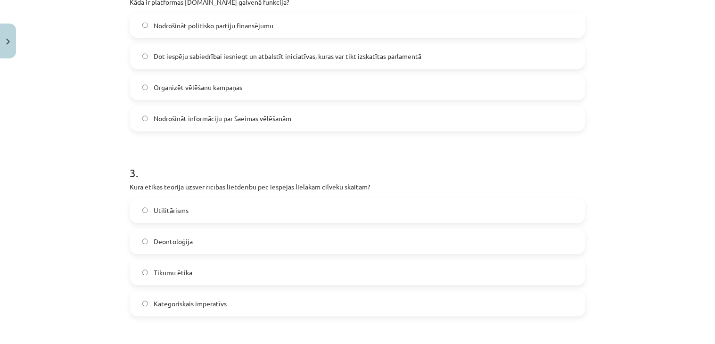
scroll to position [303, 0]
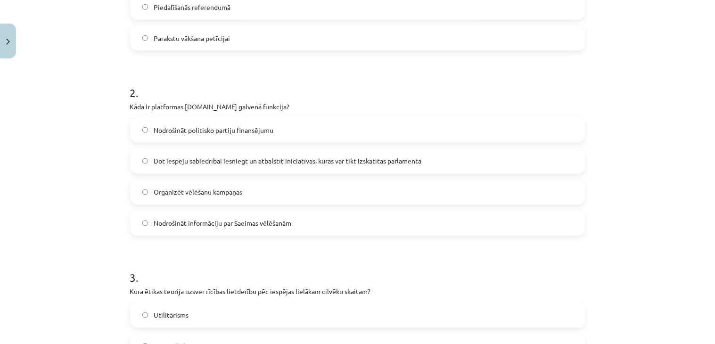
click at [241, 167] on label "Dot iespēju sabiedrībai iesniegt un atbalstīt iniciatīvas, kuras var tikt izska…" at bounding box center [358, 161] width 454 height 24
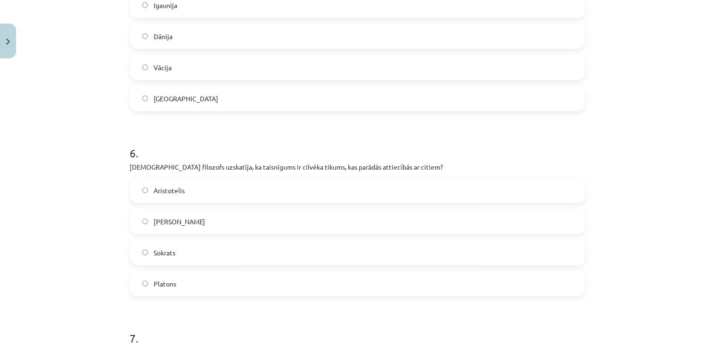
scroll to position [1089, 0]
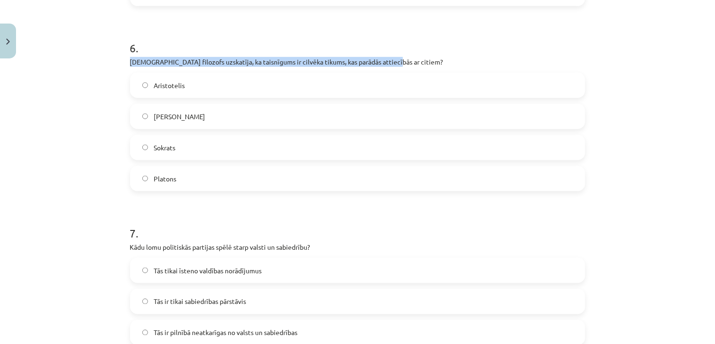
drag, startPoint x: 121, startPoint y: 59, endPoint x: 395, endPoint y: 53, distance: 274.0
copy p "Kurš filozofs uzskatīja, ka taisnīgums ir cilvēka tikums, kas parādās attiecībā…"
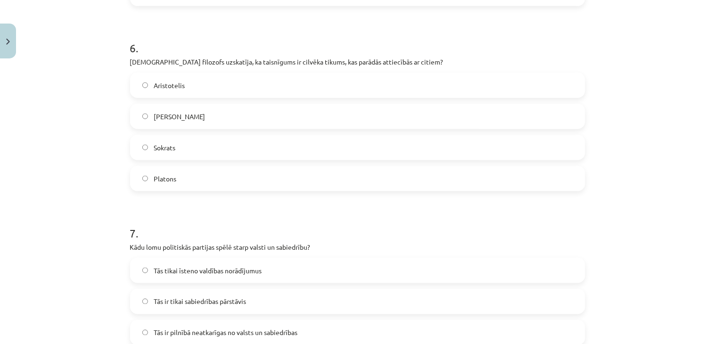
click at [185, 83] on label "Aristotelis" at bounding box center [358, 86] width 454 height 24
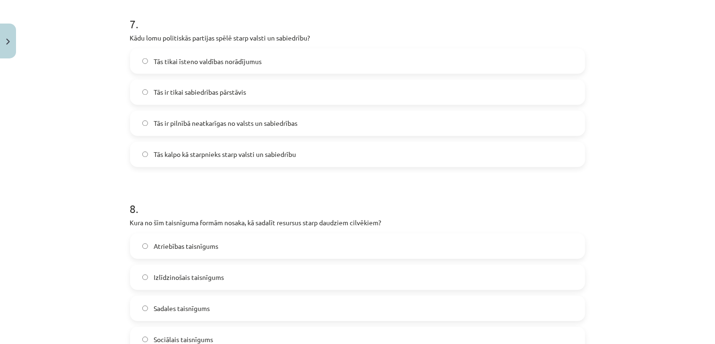
scroll to position [1351, 0]
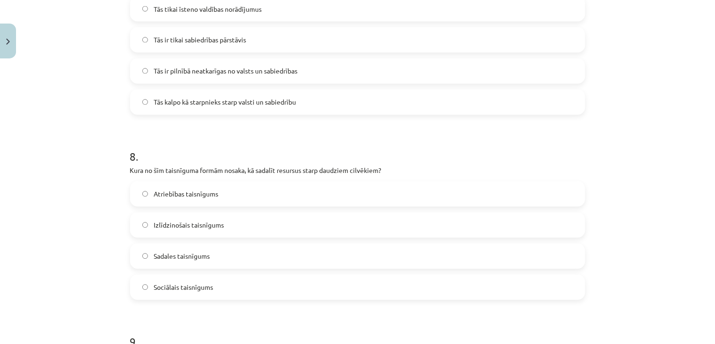
click at [197, 229] on span "Izlīdzinošais taisnīgums" at bounding box center [189, 226] width 70 height 10
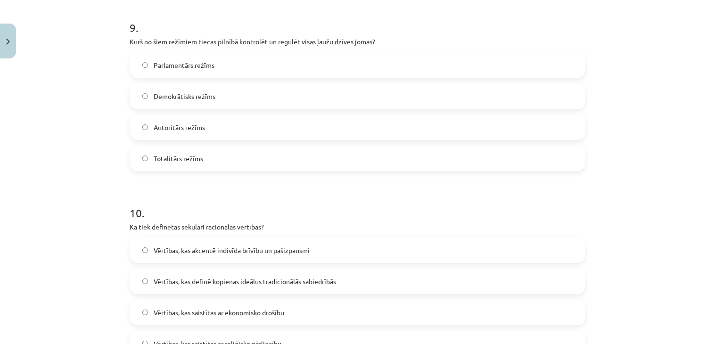
scroll to position [1717, 0]
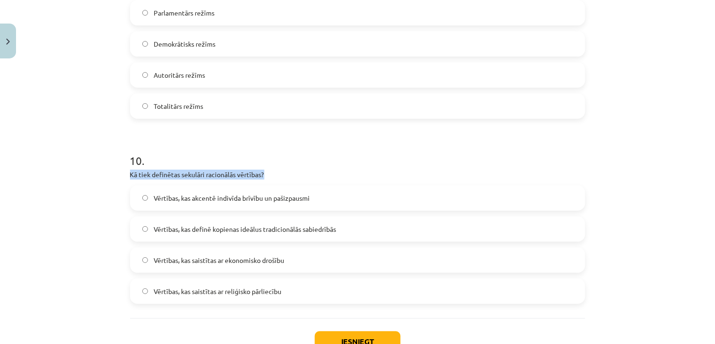
drag, startPoint x: 124, startPoint y: 172, endPoint x: 252, endPoint y: 169, distance: 127.8
copy p "Kā tiek definētas sekulāri racionālās vērtības?"
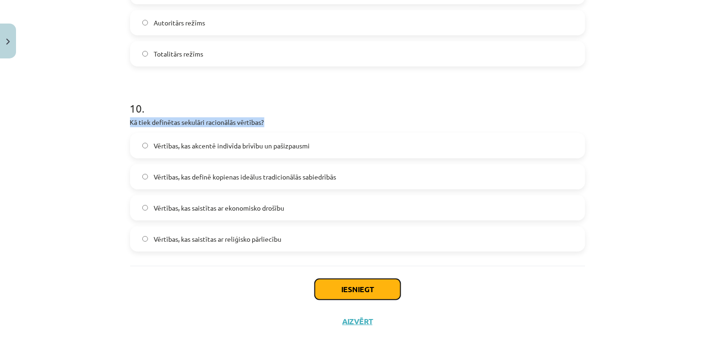
click at [347, 287] on button "Iesniegt" at bounding box center [358, 289] width 86 height 21
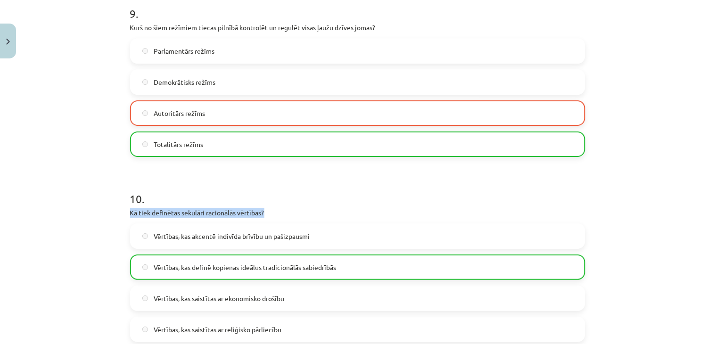
scroll to position [1816, 0]
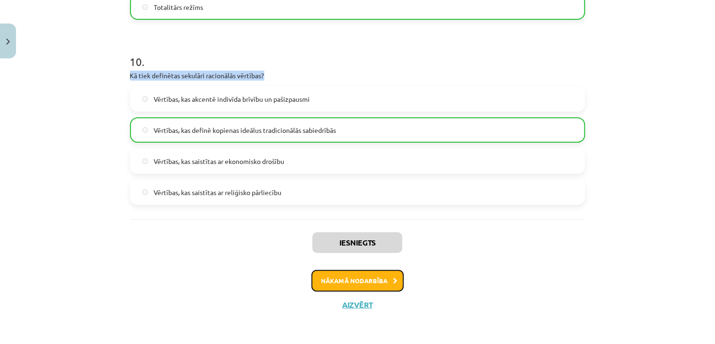
click at [357, 283] on button "Nākamā nodarbība" at bounding box center [358, 281] width 92 height 22
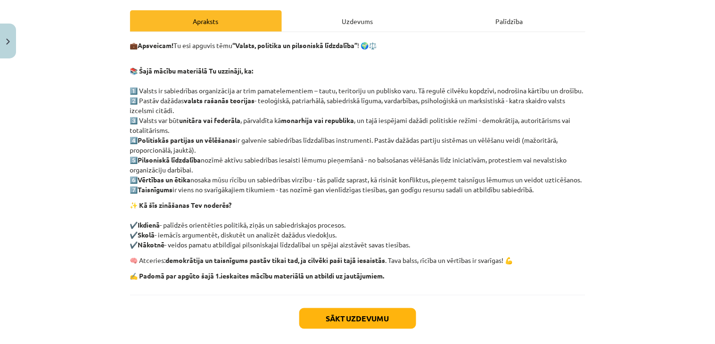
scroll to position [194, 0]
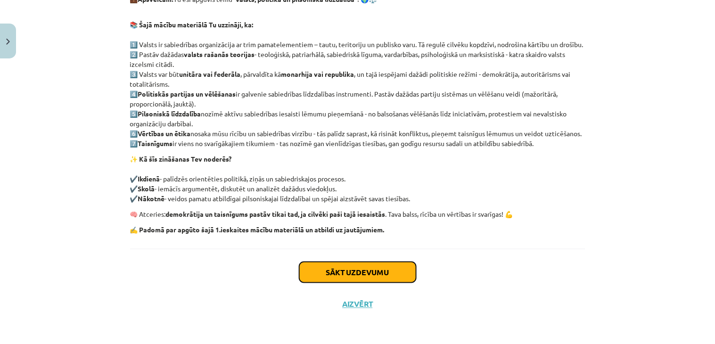
click at [339, 280] on button "Sākt uzdevumu" at bounding box center [357, 272] width 117 height 21
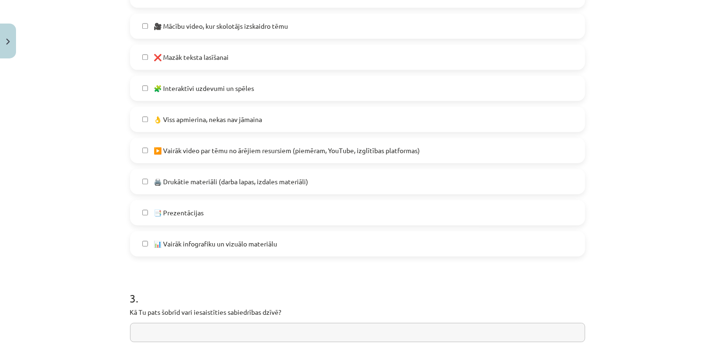
scroll to position [704, 0]
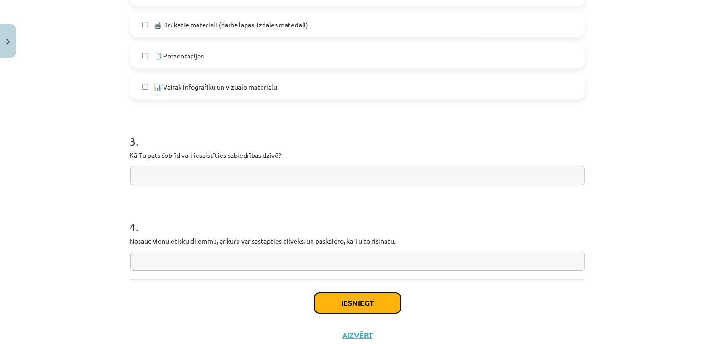
click at [357, 304] on button "Iesniegt" at bounding box center [358, 303] width 86 height 21
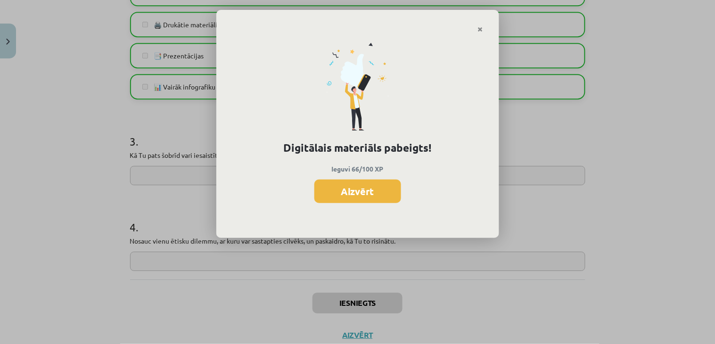
scroll to position [619, 0]
click at [369, 190] on button "Aizvērt" at bounding box center [357, 192] width 87 height 24
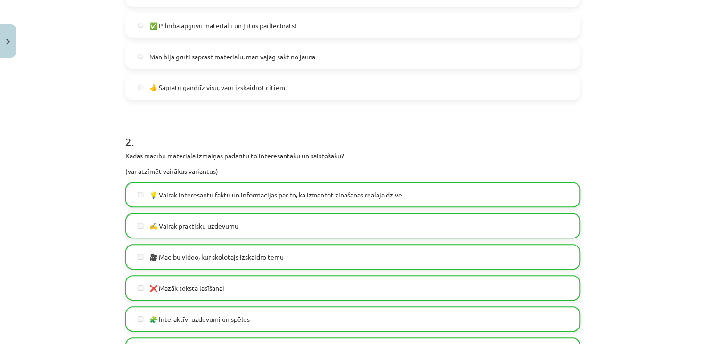
scroll to position [1, 0]
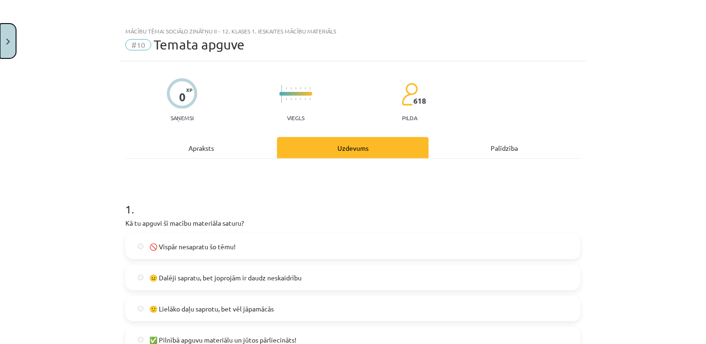
click at [11, 38] on button "Close" at bounding box center [8, 41] width 16 height 35
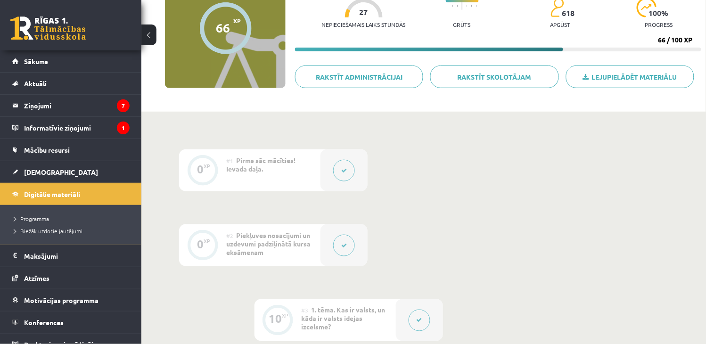
scroll to position [0, 0]
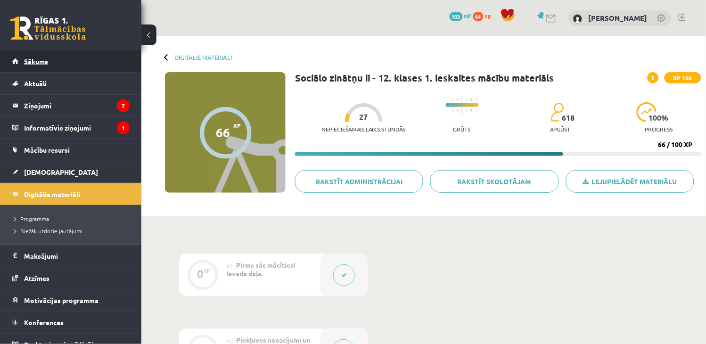
click at [46, 58] on span "Sākums" at bounding box center [36, 61] width 24 height 8
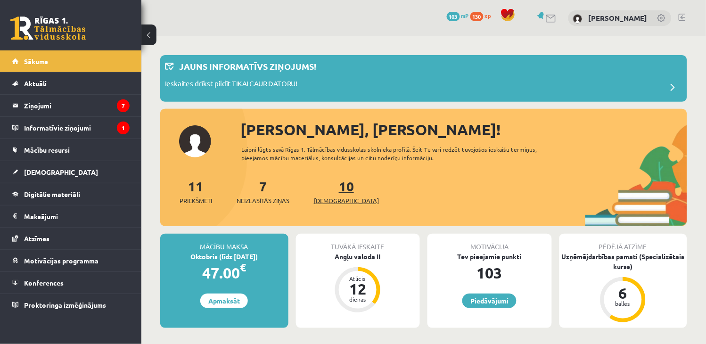
click at [333, 200] on span "[DEMOGRAPHIC_DATA]" at bounding box center [346, 200] width 65 height 9
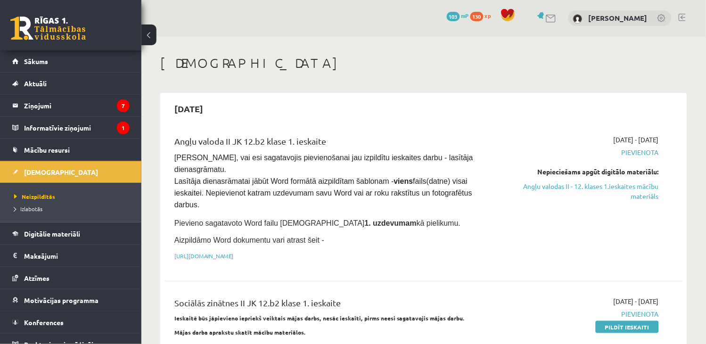
click at [684, 15] on link at bounding box center [682, 18] width 7 height 8
